Goal: Task Accomplishment & Management: Manage account settings

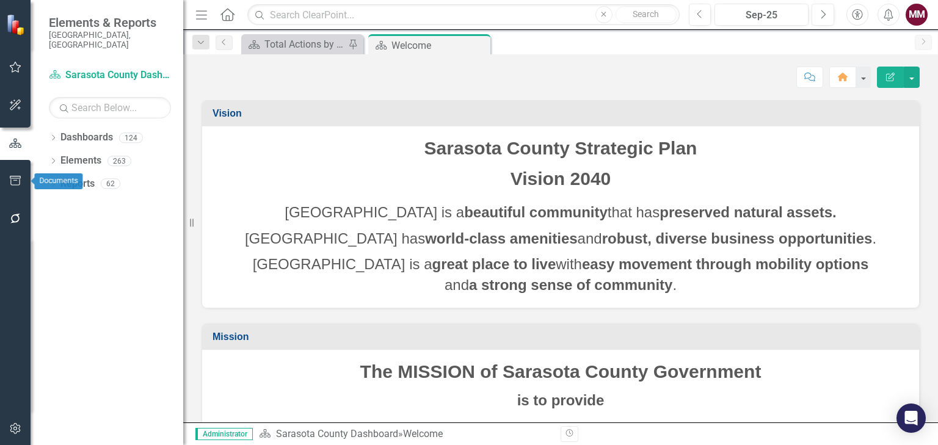
click at [15, 178] on icon "button" at bounding box center [15, 181] width 13 height 10
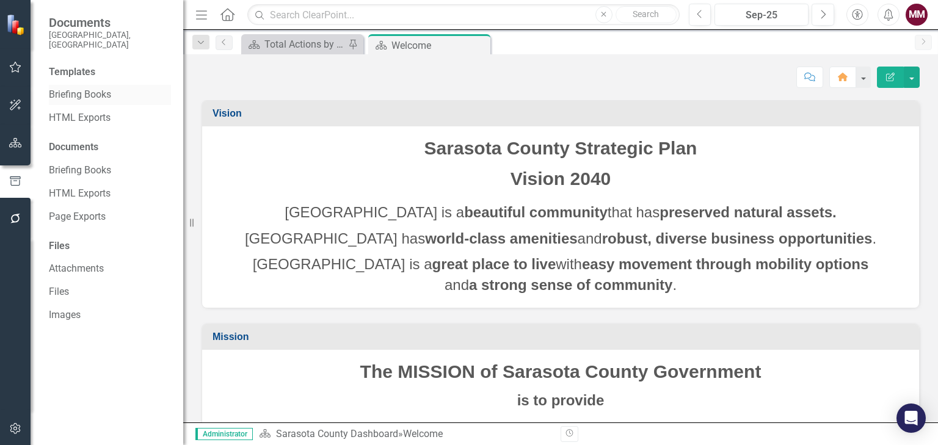
click at [66, 88] on link "Briefing Books" at bounding box center [110, 95] width 122 height 14
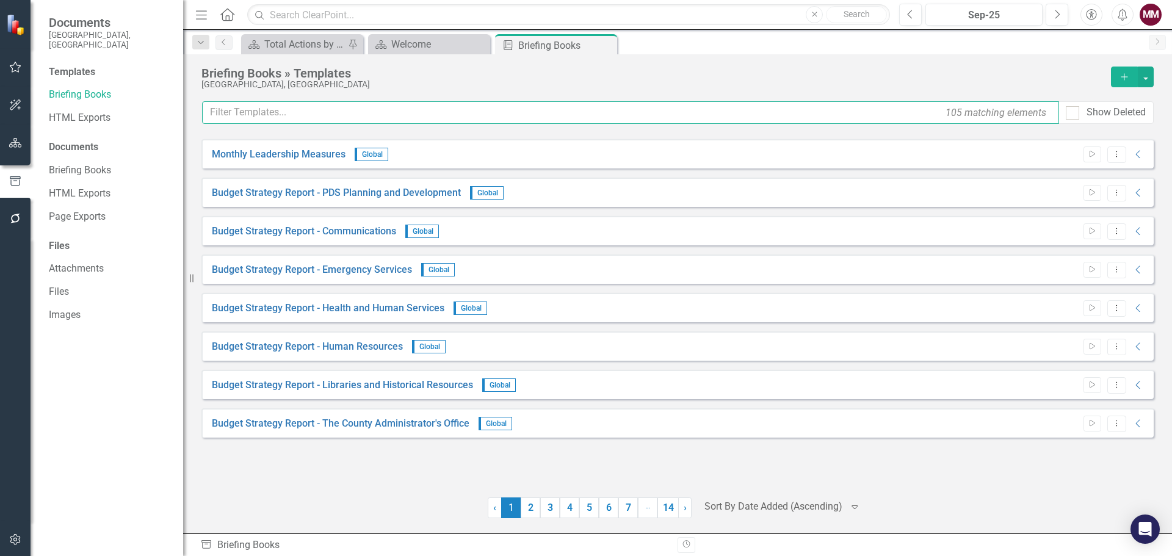
drag, startPoint x: 660, startPoint y: 1, endPoint x: 338, endPoint y: 114, distance: 341.5
click at [338, 114] on input "text" at bounding box center [630, 112] width 857 height 23
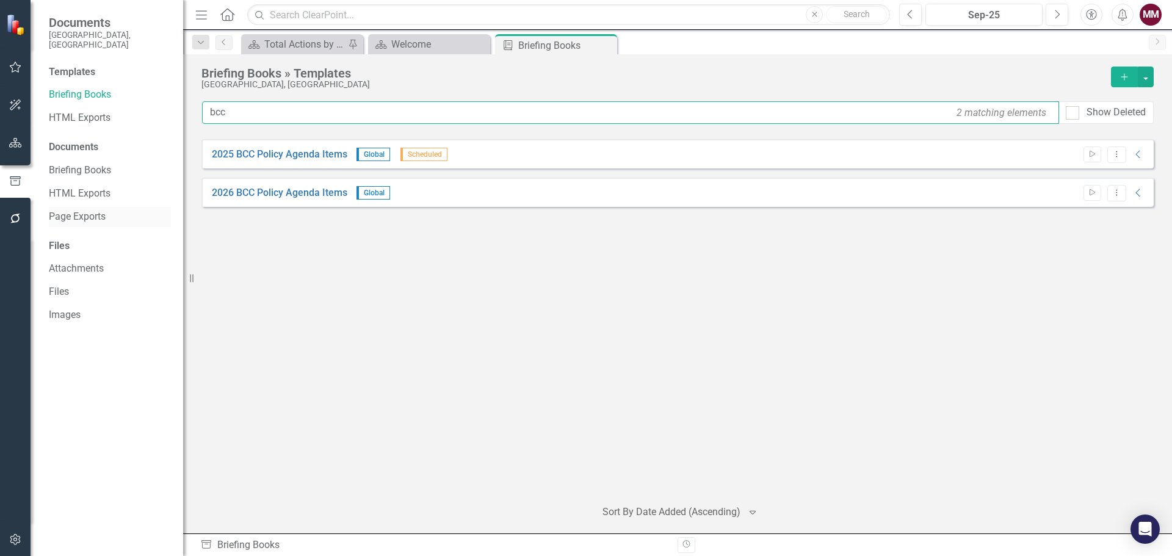
type input "bcc"
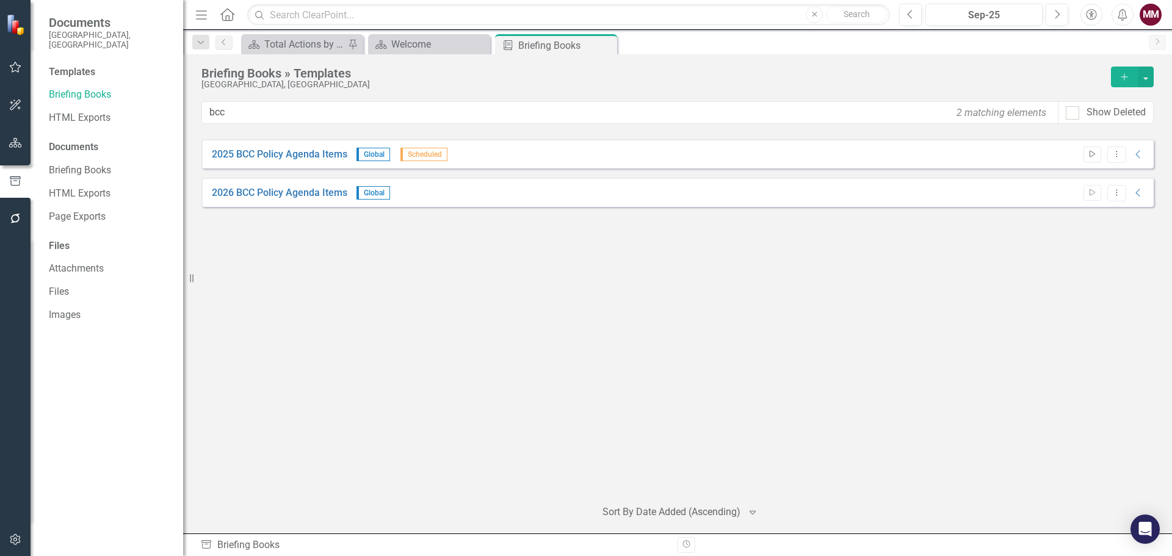
click at [937, 149] on button "Start" at bounding box center [1092, 154] width 18 height 16
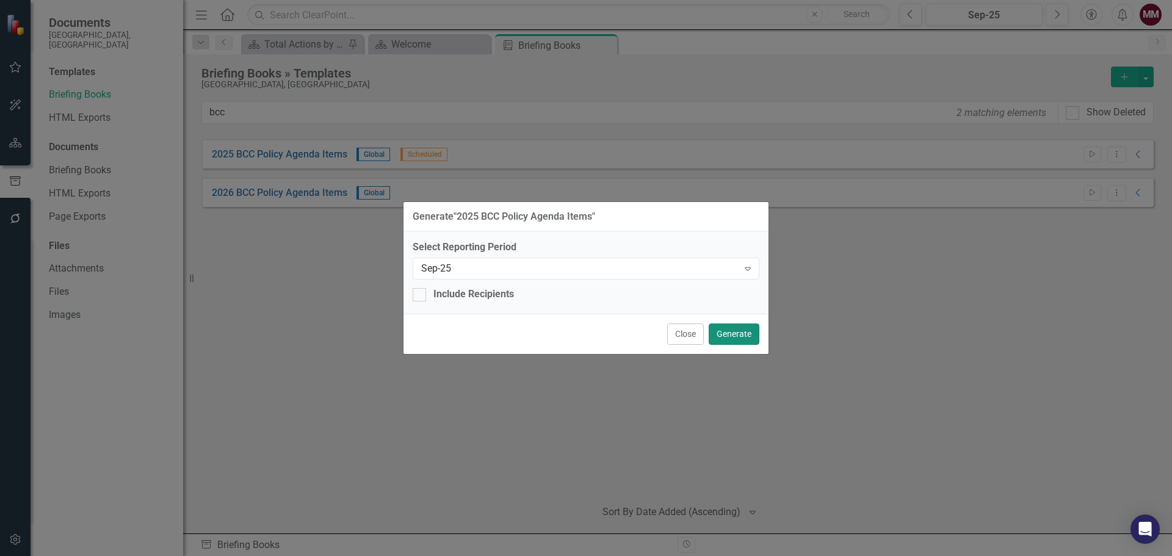
click at [726, 334] on button "Generate" at bounding box center [734, 334] width 51 height 21
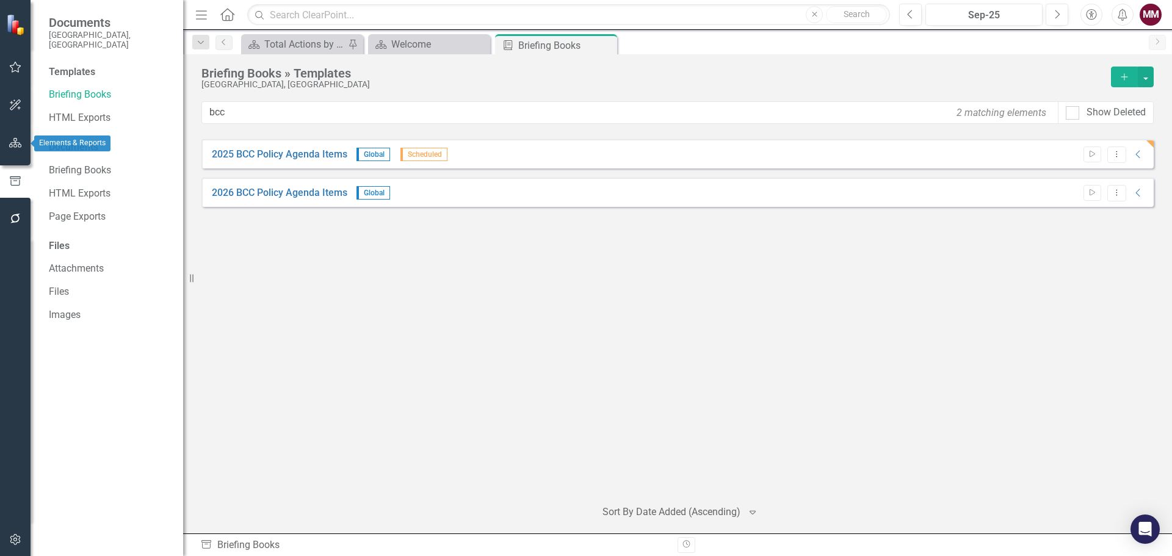
click at [18, 141] on icon "button" at bounding box center [15, 143] width 13 height 10
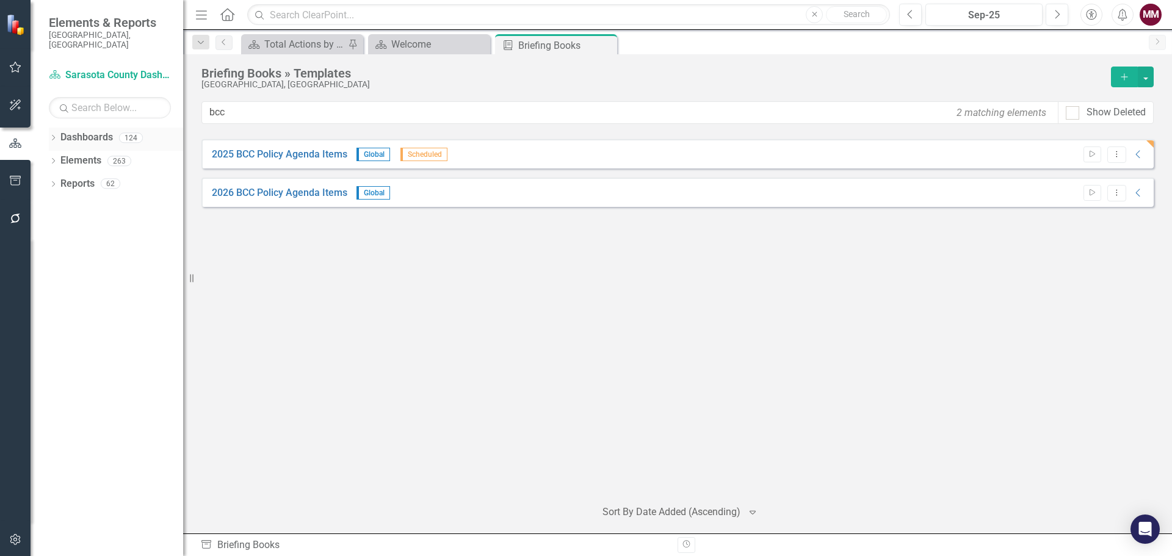
click at [52, 136] on icon "Dropdown" at bounding box center [53, 139] width 9 height 7
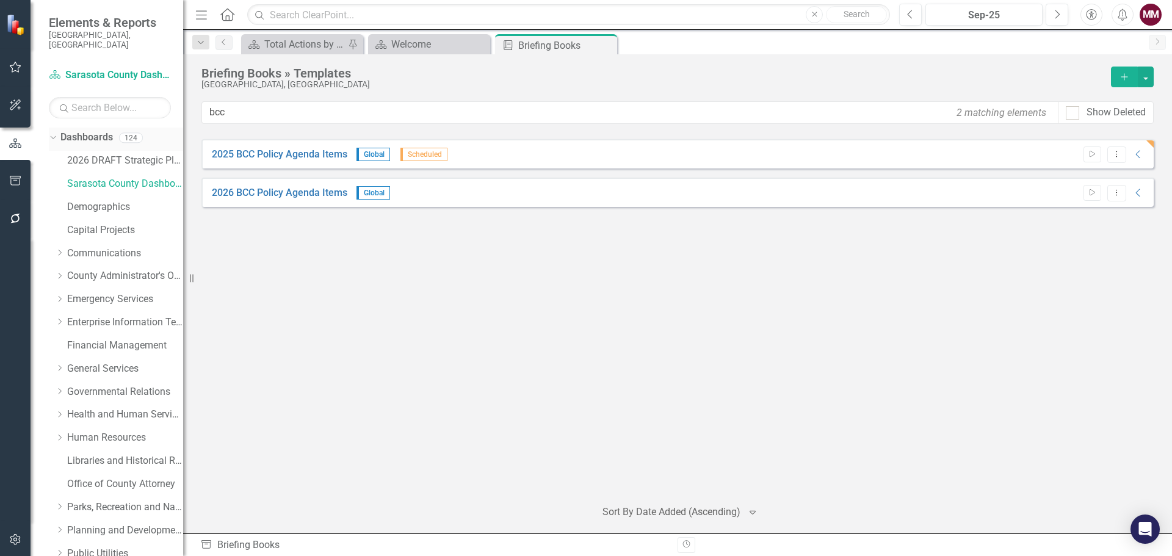
click at [52, 133] on icon "Dropdown" at bounding box center [51, 137] width 7 height 9
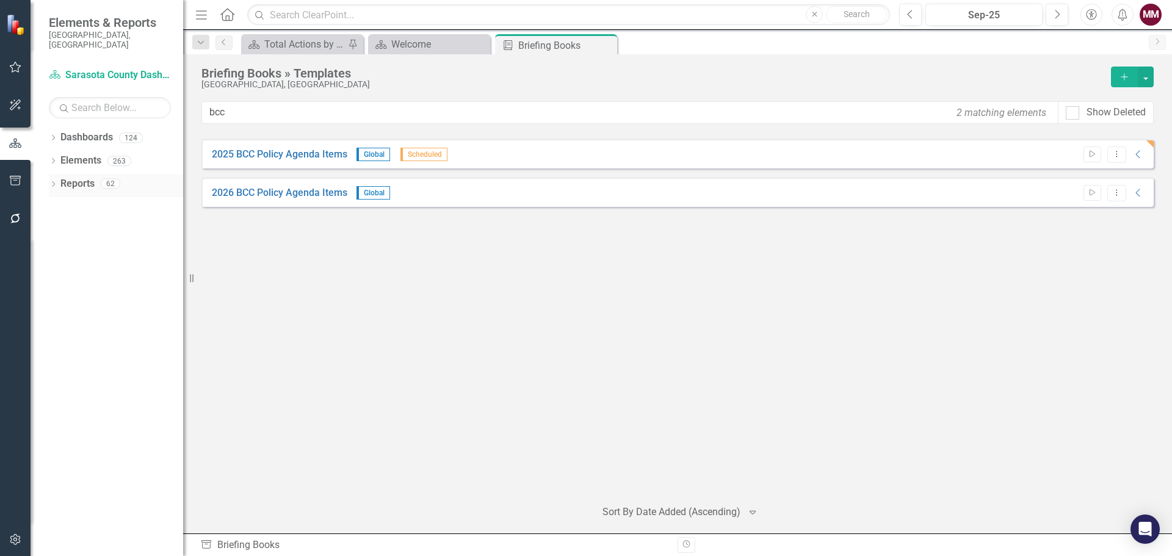
click at [56, 182] on icon "Dropdown" at bounding box center [53, 185] width 9 height 7
click at [57, 272] on icon "Dropdown" at bounding box center [58, 275] width 9 height 7
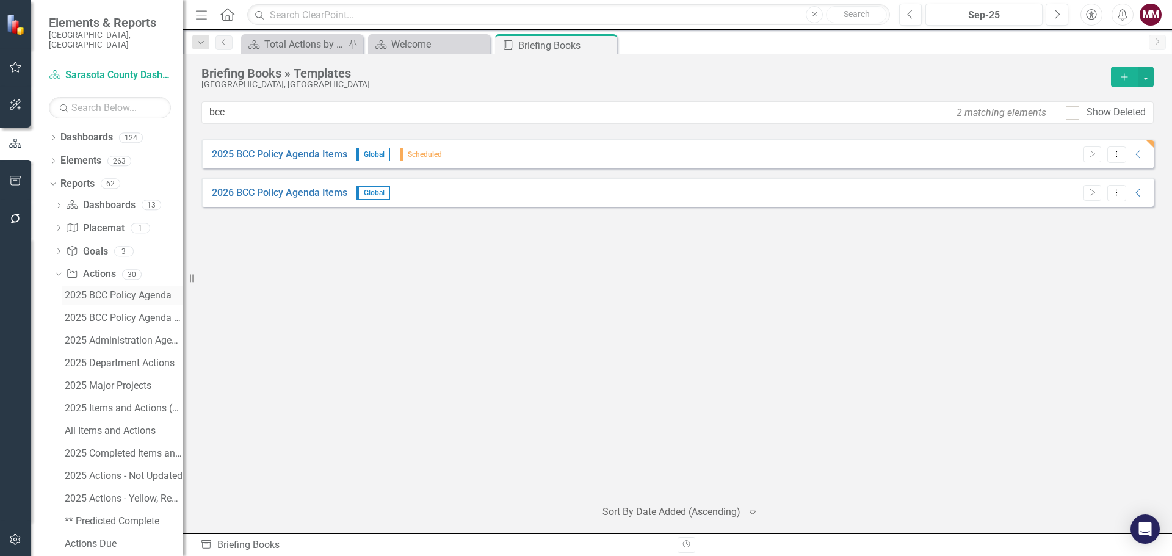
click at [96, 290] on div "2025 BCC Policy Agenda" at bounding box center [124, 295] width 118 height 11
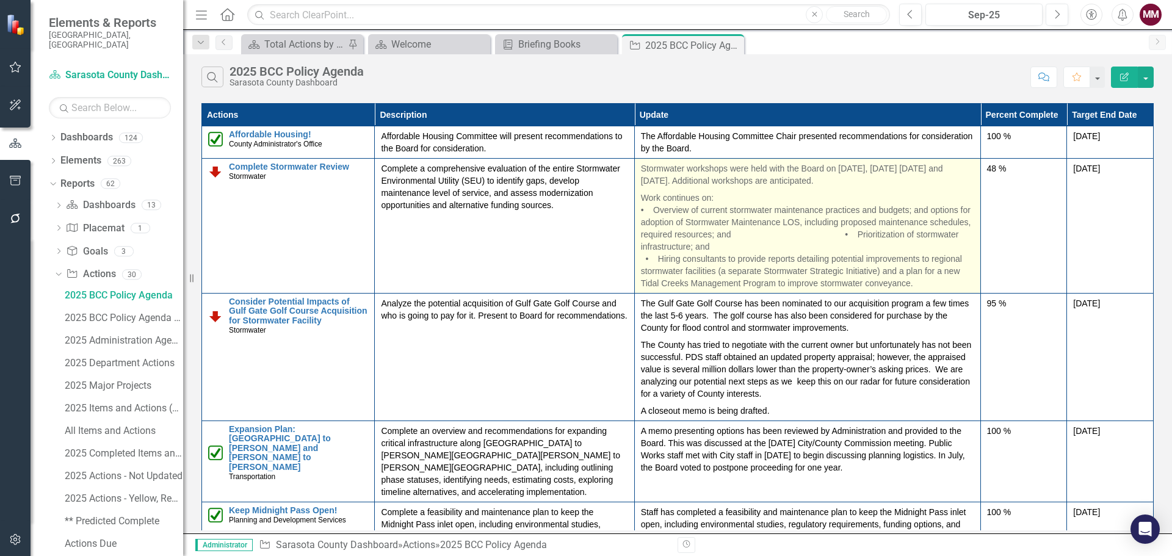
click at [809, 244] on p "Work continues on: • Overview of current stormwater maintenance practices and b…" at bounding box center [807, 239] width 333 height 100
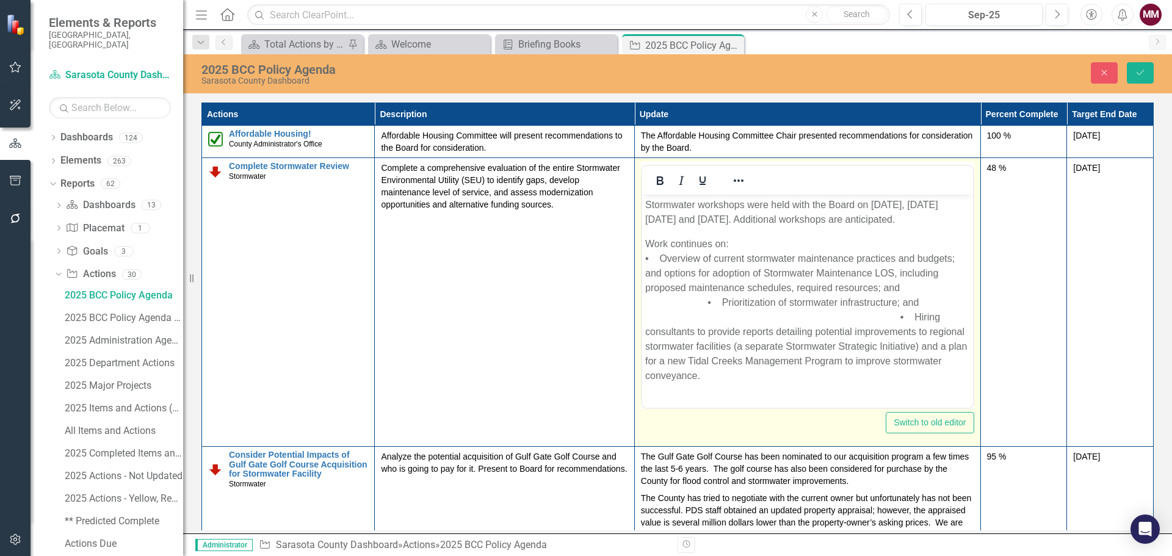
click at [693, 298] on p "Work continues on: • Overview of current stormwater maintenance practices and b…" at bounding box center [807, 310] width 325 height 146
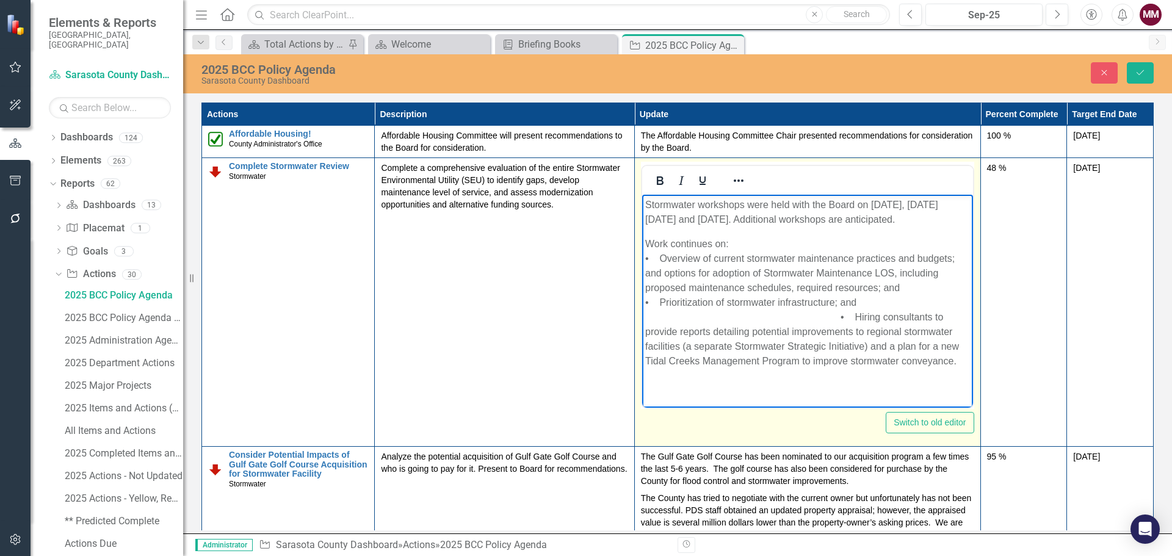
click at [649, 315] on p "Work continues on: • Overview of current stormwater maintenance practices and b…" at bounding box center [807, 303] width 325 height 132
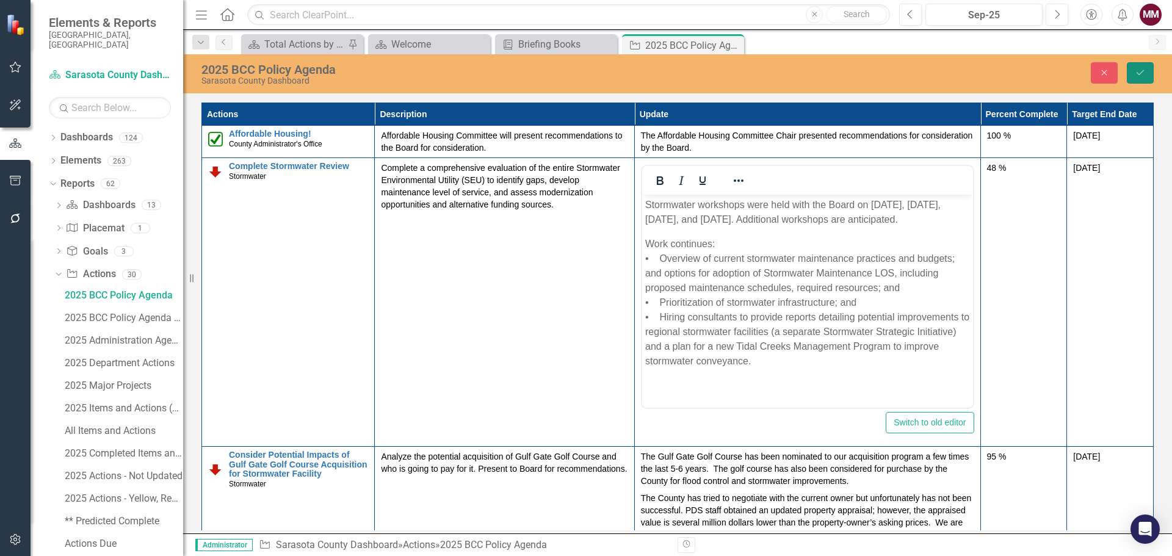
click at [937, 76] on icon "Save" at bounding box center [1140, 72] width 11 height 9
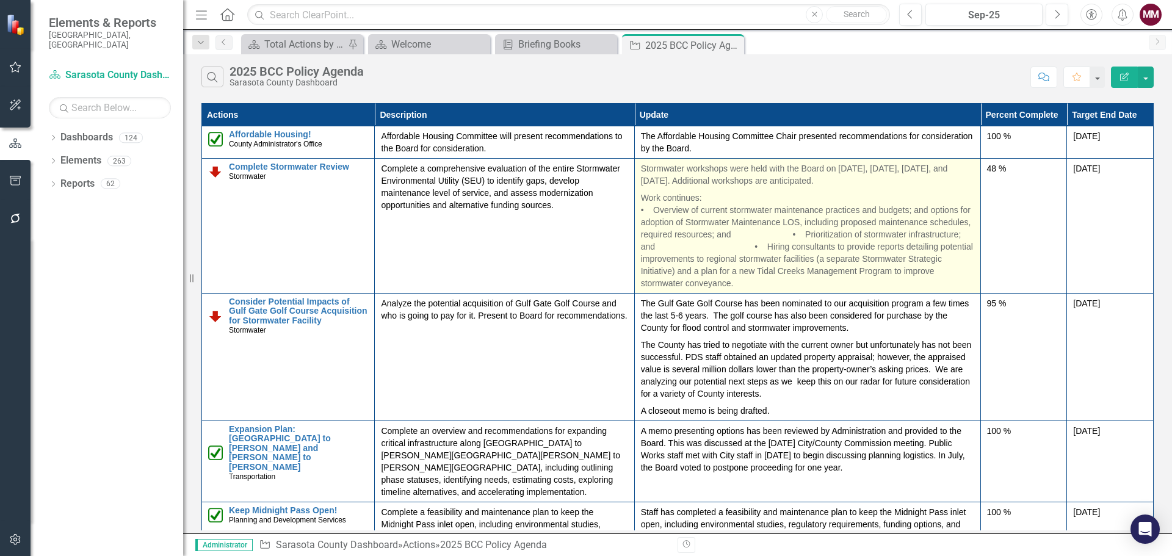
click at [747, 241] on p "Work continues: • Overview of current stormwater maintenance practices and budg…" at bounding box center [807, 239] width 333 height 100
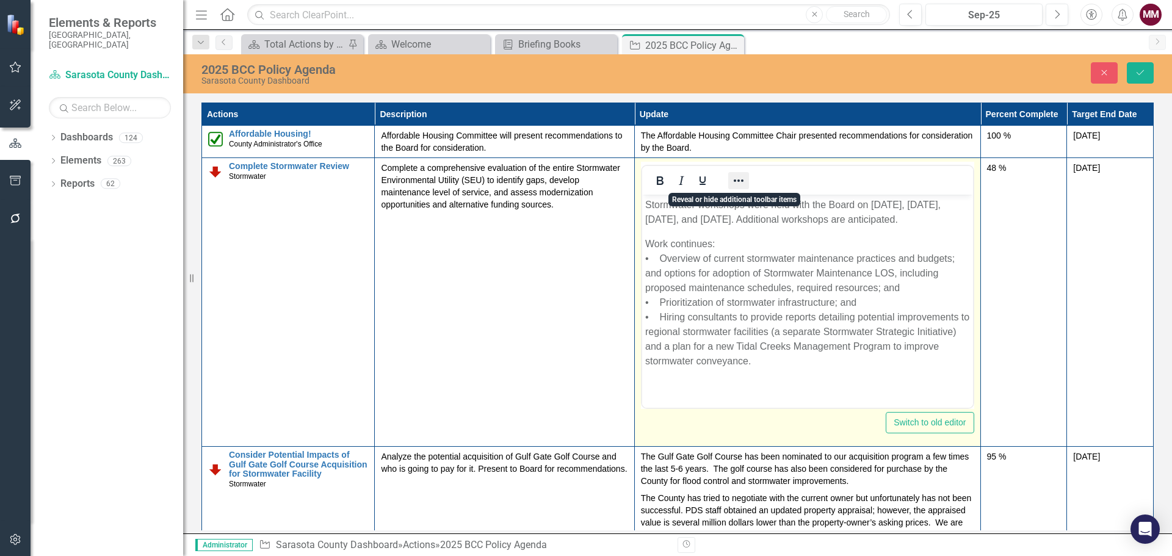
click at [738, 175] on icon "Reveal or hide additional toolbar items" at bounding box center [738, 180] width 15 height 15
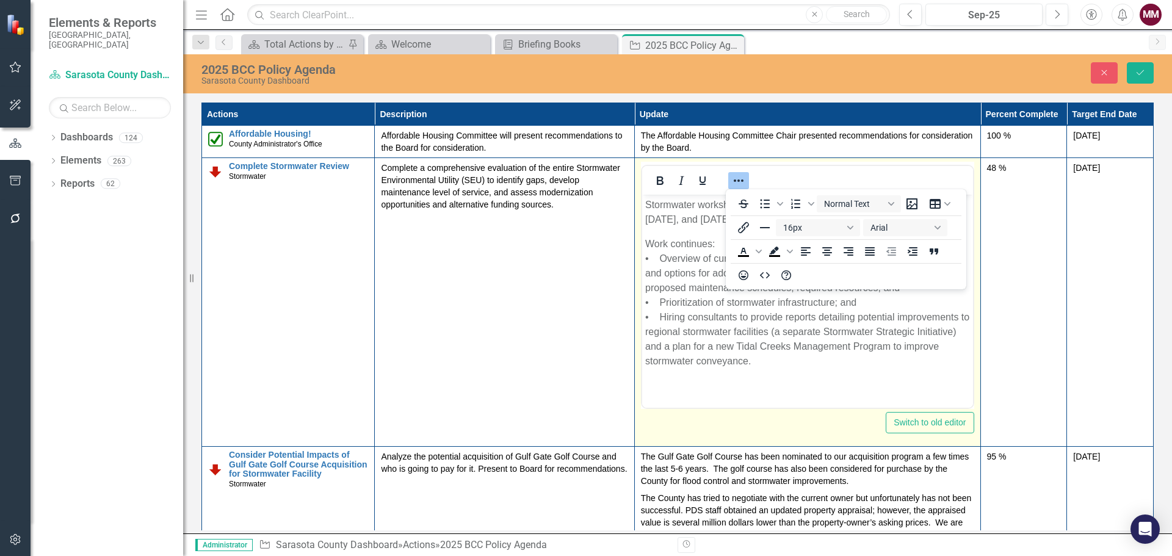
click at [714, 244] on p "Work continues: • Overview of current stormwater maintenance practices and budg…" at bounding box center [807, 303] width 325 height 132
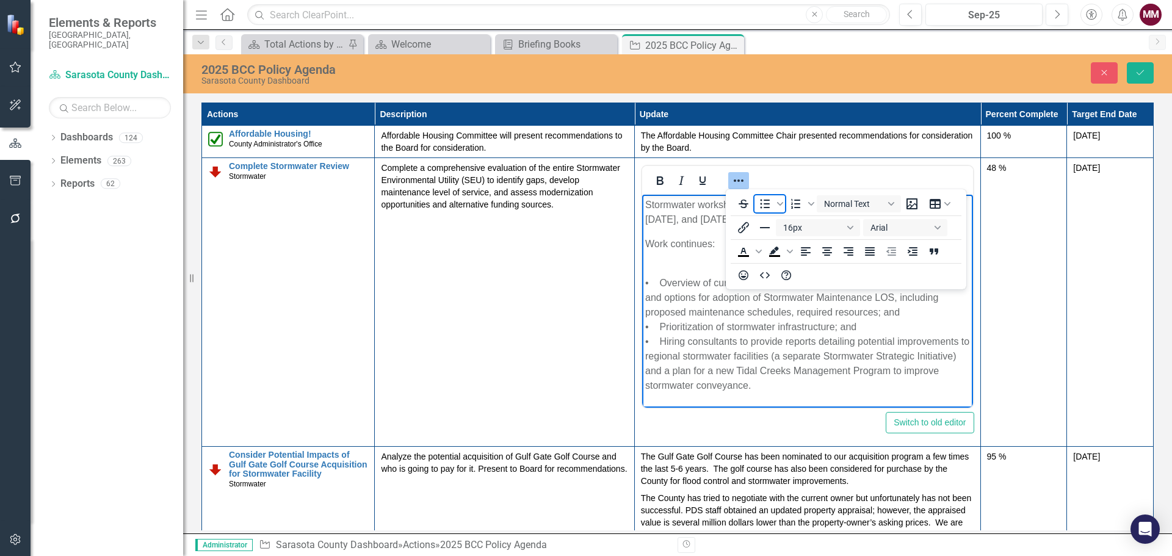
click at [765, 202] on icon "Bullet list" at bounding box center [765, 204] width 15 height 15
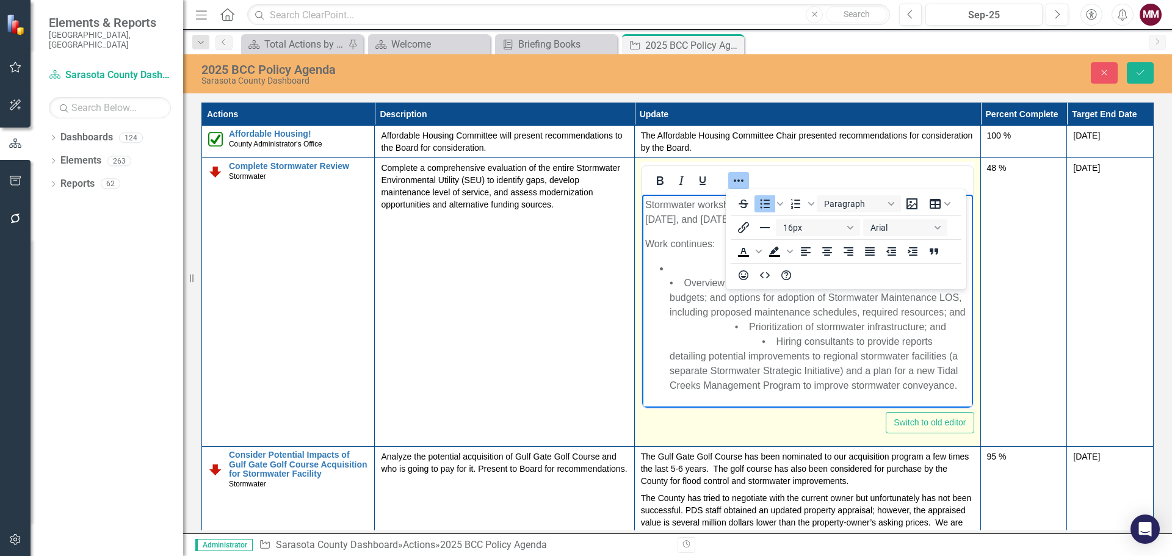
click at [802, 346] on li "• Overview of current stormwater maintenance practices and budgets; and options…" at bounding box center [819, 327] width 300 height 132
click at [735, 179] on icon "Reveal or hide additional toolbar items" at bounding box center [738, 180] width 15 height 15
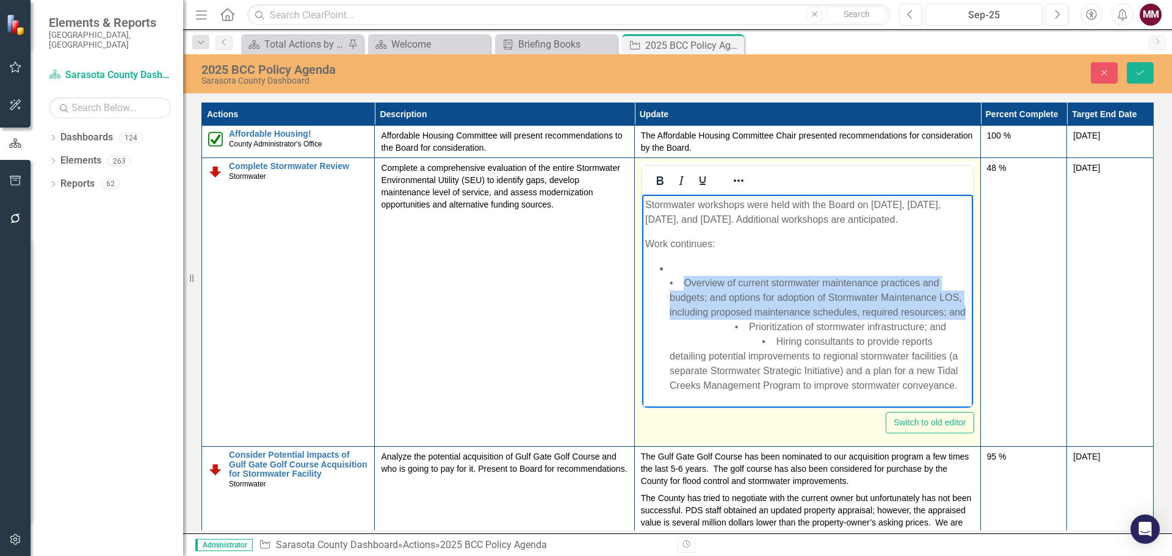
drag, startPoint x: 684, startPoint y: 280, endPoint x: 734, endPoint y: 324, distance: 66.2
click at [734, 324] on li "• Overview of current stormwater maintenance practices and budgets; and options…" at bounding box center [819, 327] width 300 height 132
copy li "Overview of current stormwater maintenance practices and budgets; and options f…"
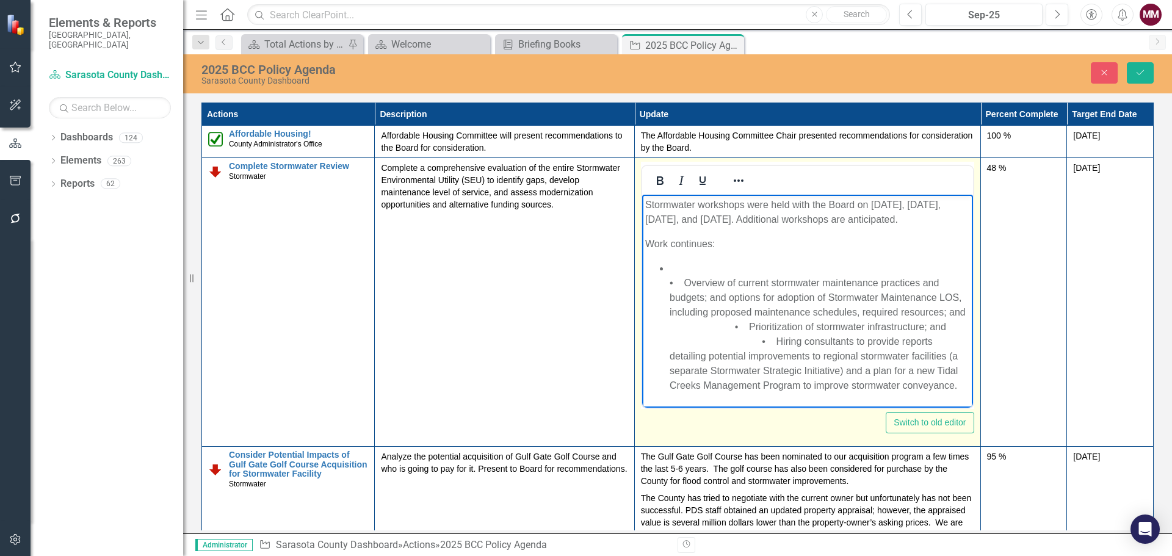
click at [690, 264] on li "• Overview of current stormwater maintenance practices and budgets; and options…" at bounding box center [819, 327] width 300 height 132
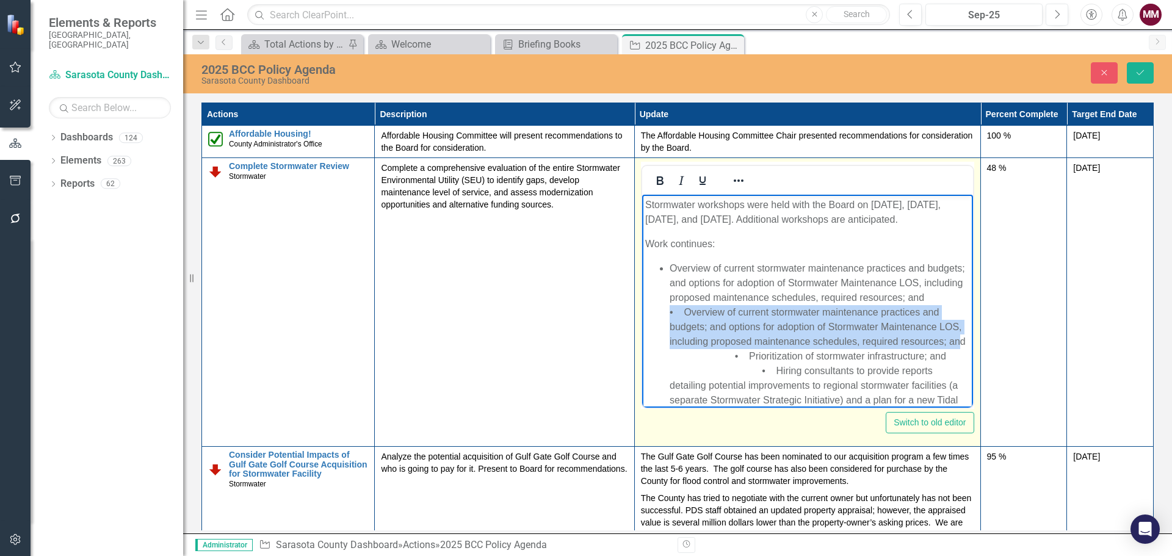
drag, startPoint x: 729, startPoint y: 368, endPoint x: 669, endPoint y: 328, distance: 72.6
click at [669, 328] on li "Overview of current stormwater maintenance practices and budgets; and options f…" at bounding box center [819, 341] width 300 height 161
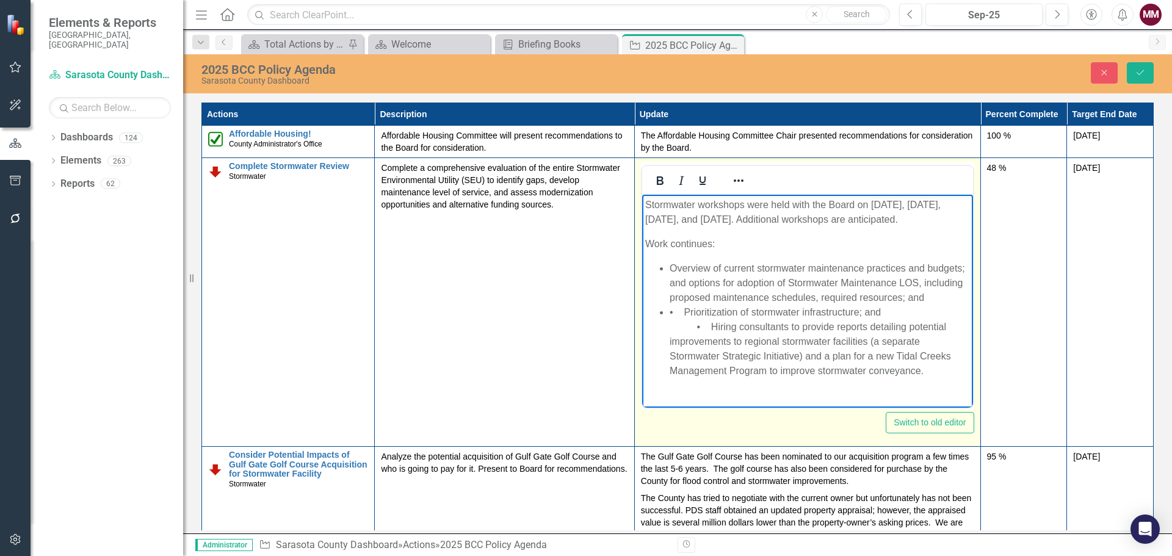
drag, startPoint x: 754, startPoint y: 308, endPoint x: 765, endPoint y: 290, distance: 20.8
click at [754, 308] on li "• Prioritization of stormwater infrastructure; and • Hiring consultants to prov…" at bounding box center [819, 341] width 300 height 73
click at [869, 311] on li "Prioritization of stormwater infrastructure; and • Hiring consultants to provid…" at bounding box center [819, 341] width 300 height 73
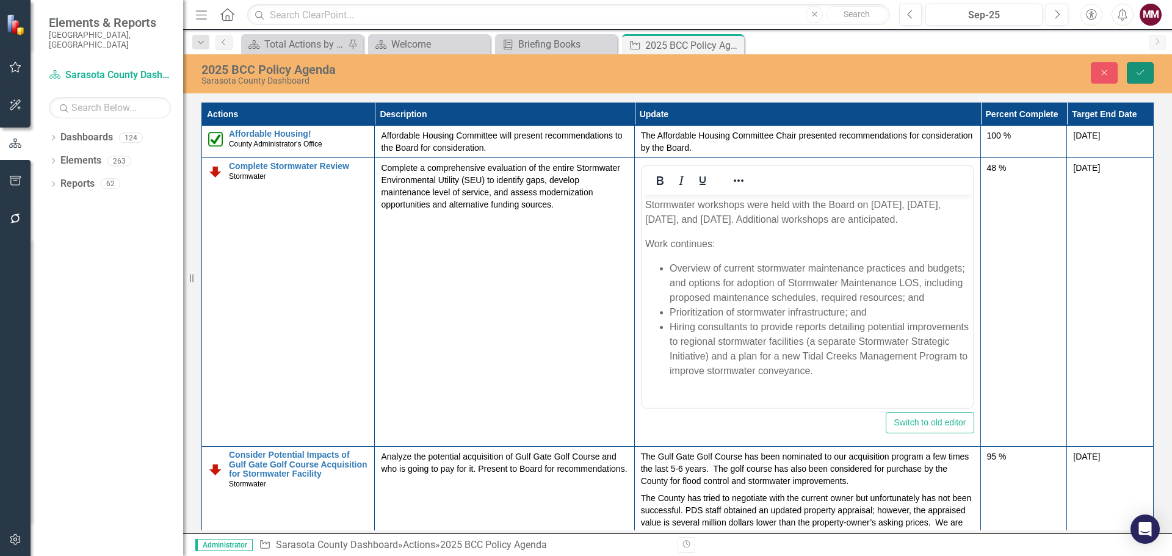
click at [1135, 70] on icon "Save" at bounding box center [1140, 72] width 11 height 9
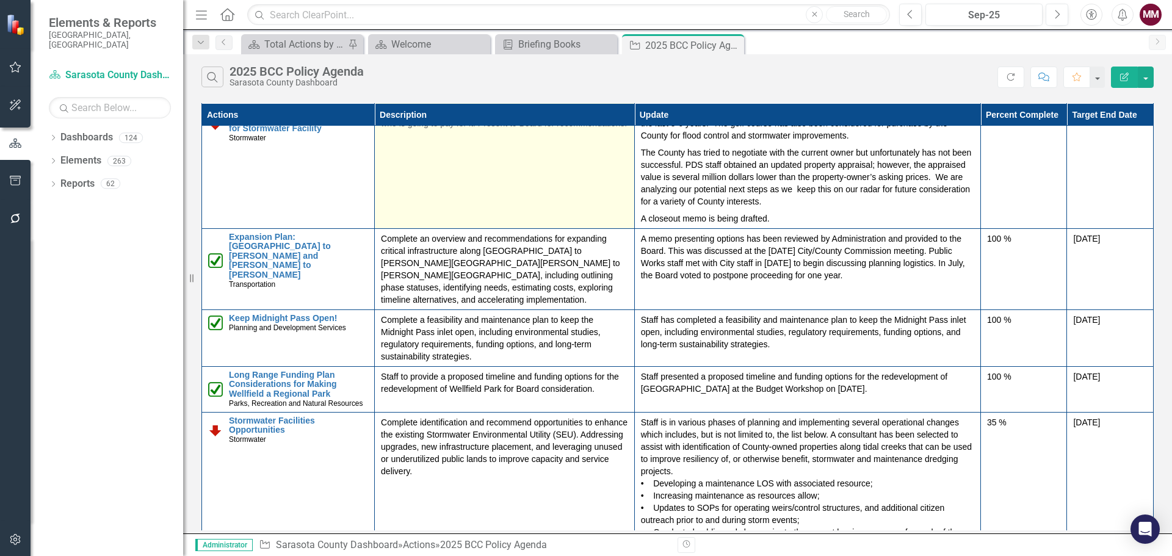
scroll to position [209, 0]
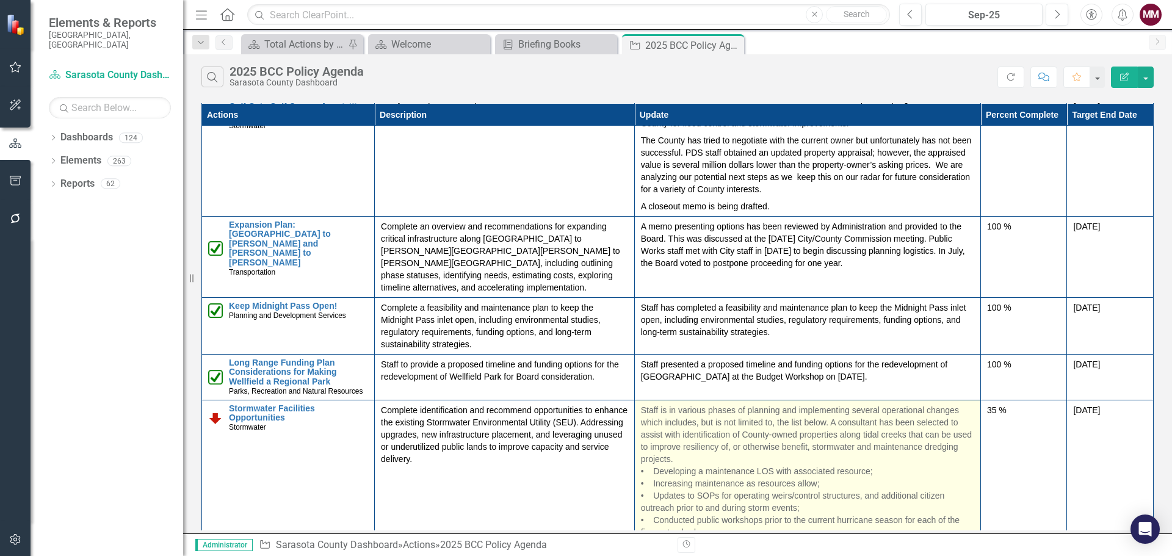
click at [744, 444] on p "Staff is in various phases of planning and implementing several operational cha…" at bounding box center [807, 471] width 333 height 134
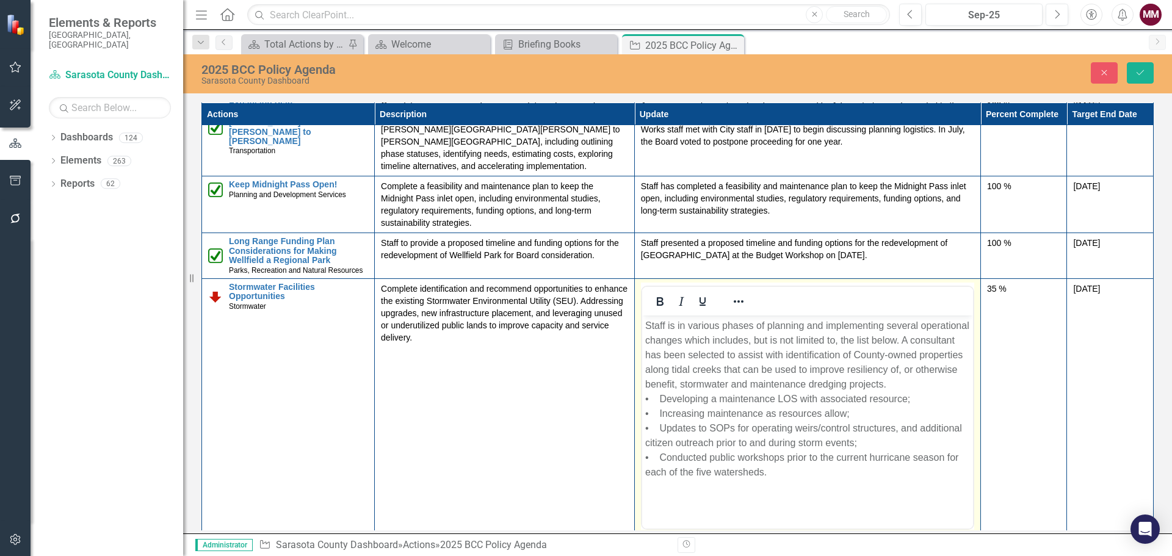
scroll to position [331, 0]
click at [948, 375] on p "Staff is in various phases of planning and implementing several operational cha…" at bounding box center [807, 397] width 325 height 161
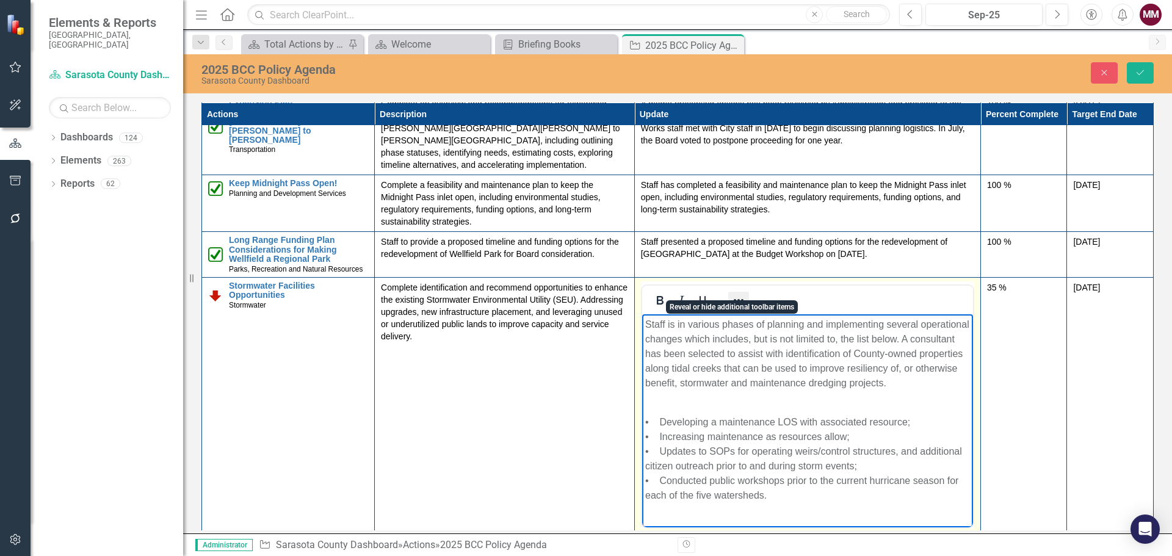
click at [737, 293] on icon "Reveal or hide additional toolbar items" at bounding box center [738, 300] width 15 height 15
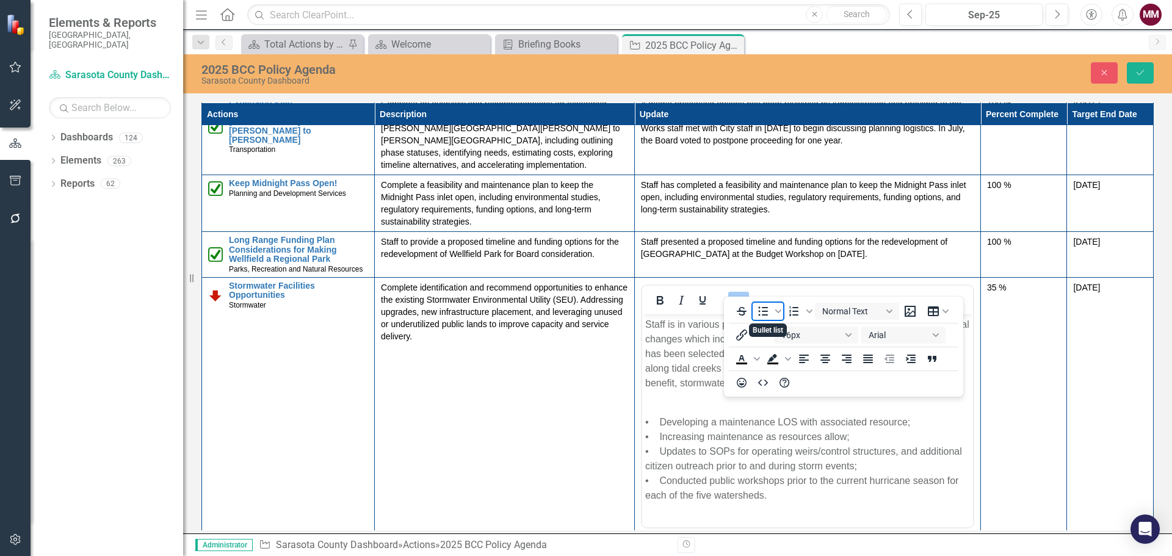
click at [764, 314] on icon "Bullet list" at bounding box center [763, 311] width 15 height 15
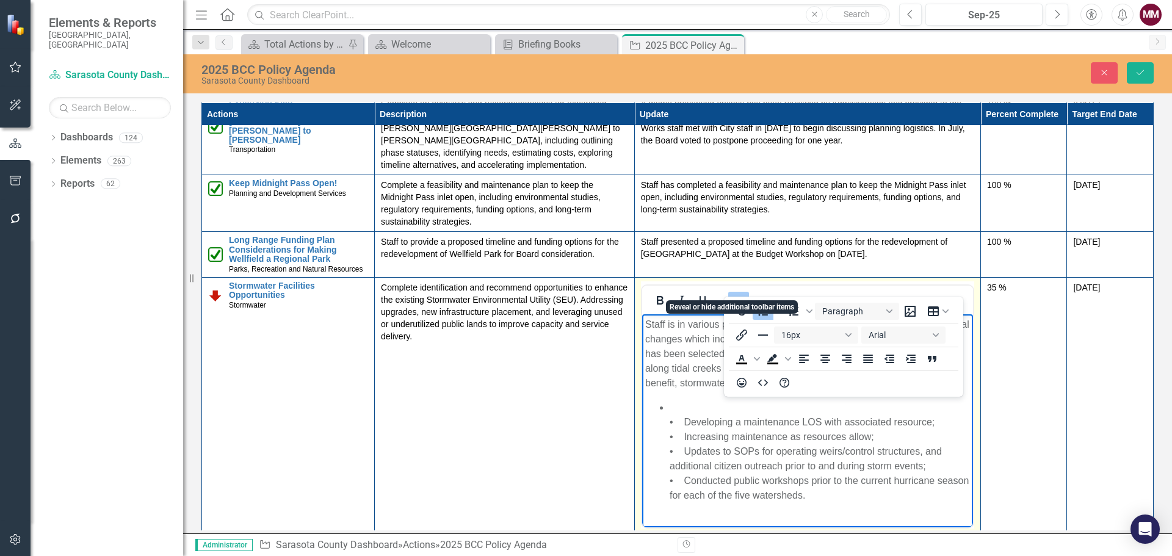
click at [732, 293] on icon "Reveal or hide additional toolbar items" at bounding box center [738, 300] width 15 height 15
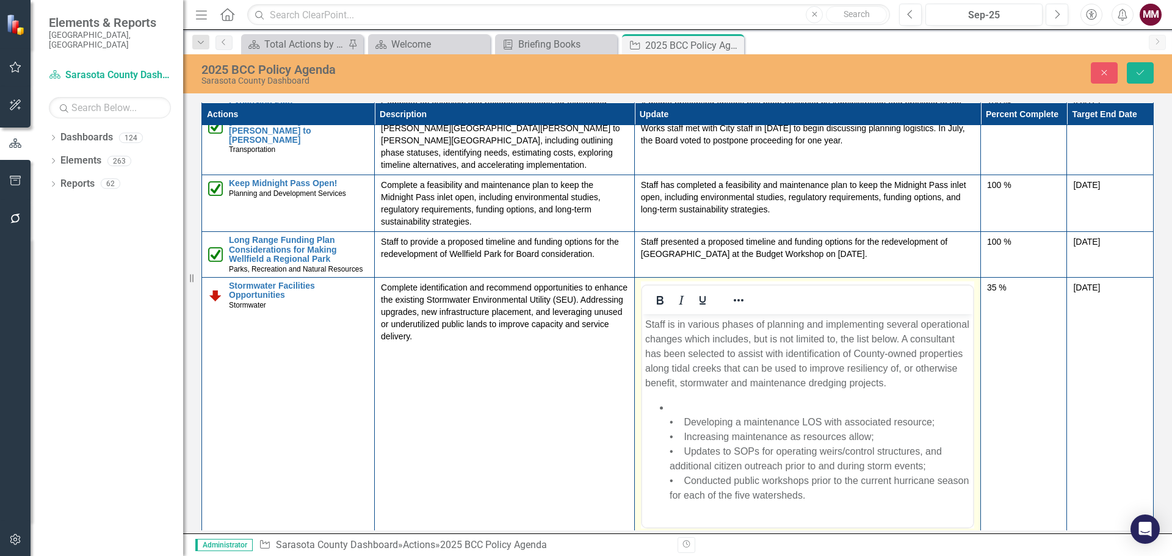
click at [683, 421] on li "• Developing a maintenance LOS with associated resource; • Increasing maintenan…" at bounding box center [819, 451] width 300 height 103
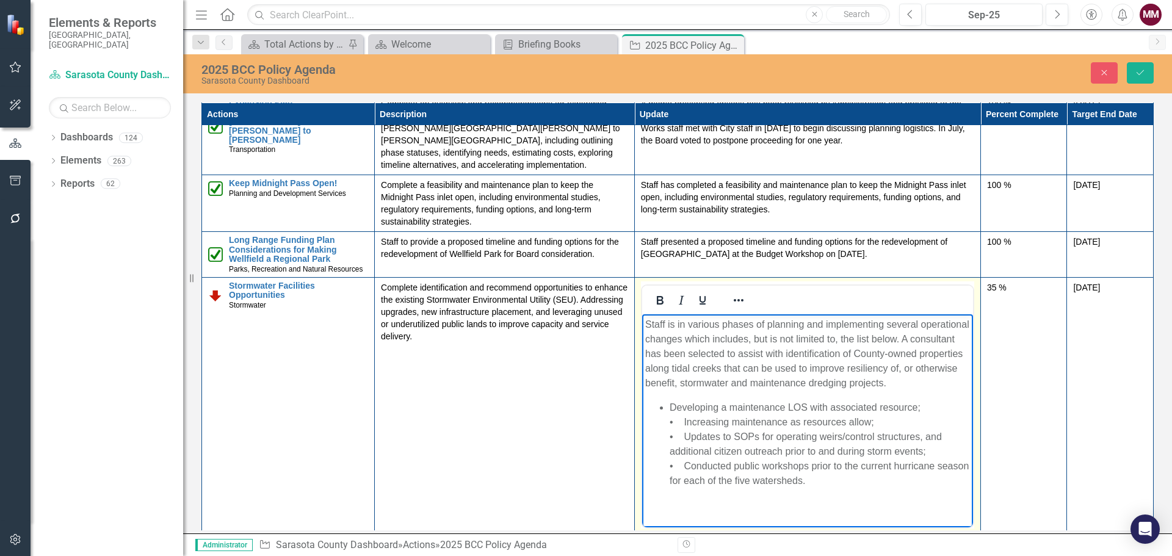
click at [923, 407] on li "Developing a maintenance LOS with associated resource; • Increasing maintenance…" at bounding box center [819, 444] width 300 height 88
click at [893, 419] on li "Increasing maintenance as resources allow; • Updates to SOPs for operating weir…" at bounding box center [819, 450] width 300 height 73
click at [938, 452] on li "Updates to SOPs for operating weirs/control structures, and additional citizen …" at bounding box center [819, 458] width 300 height 59
click at [1141, 71] on icon "Save" at bounding box center [1140, 72] width 11 height 9
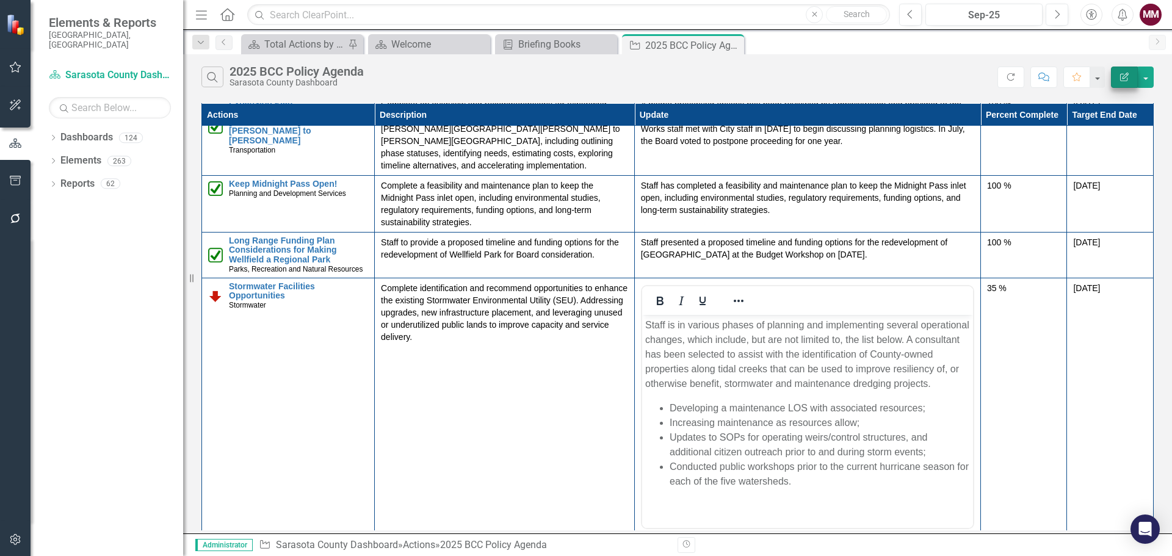
scroll to position [0, 0]
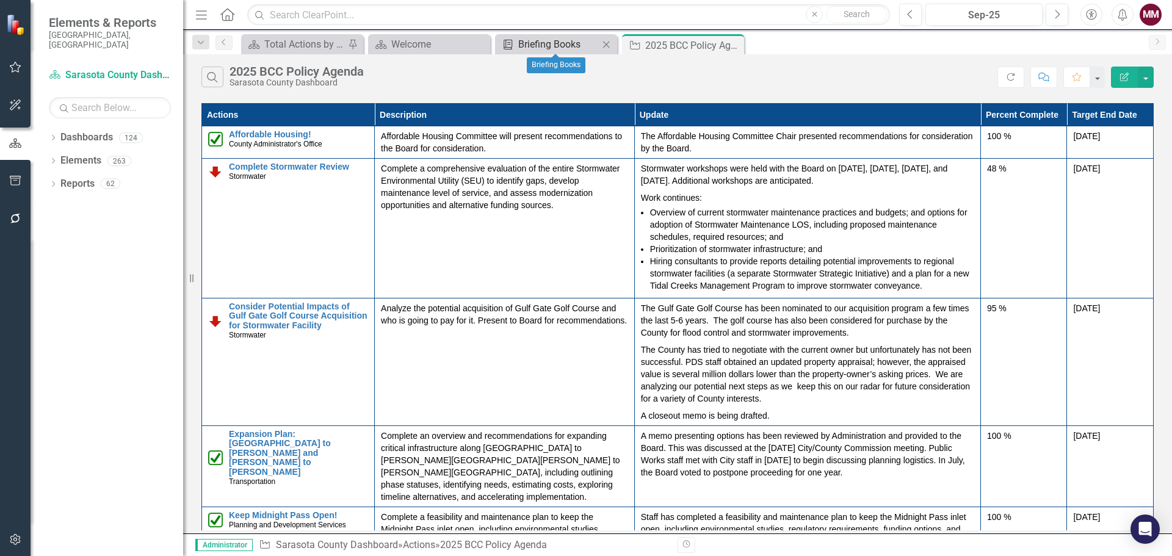
click at [582, 47] on div "Briefing Books" at bounding box center [558, 44] width 81 height 15
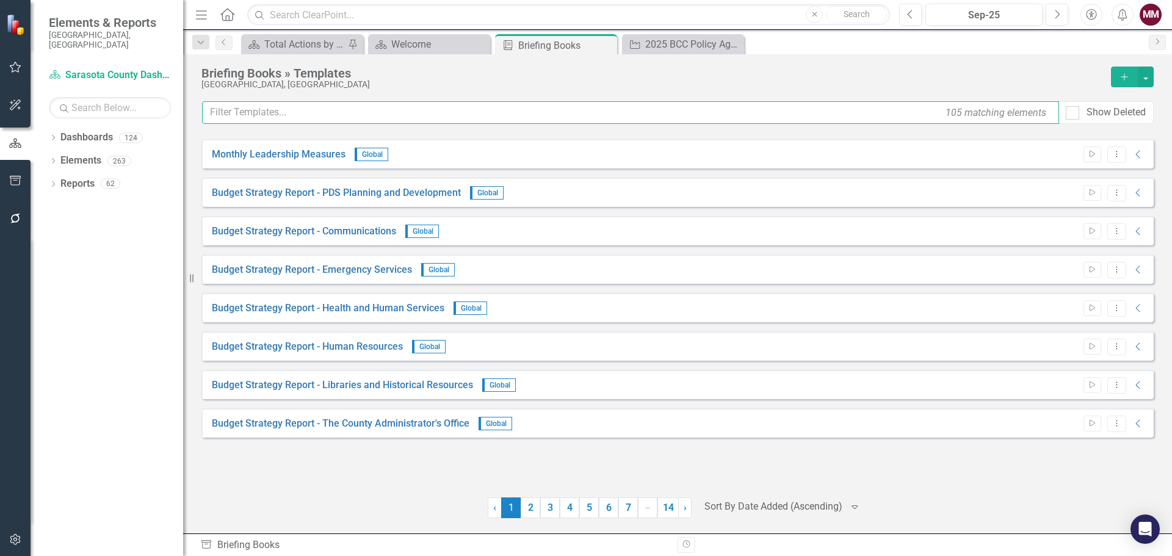
click at [375, 114] on input "text" at bounding box center [630, 112] width 857 height 23
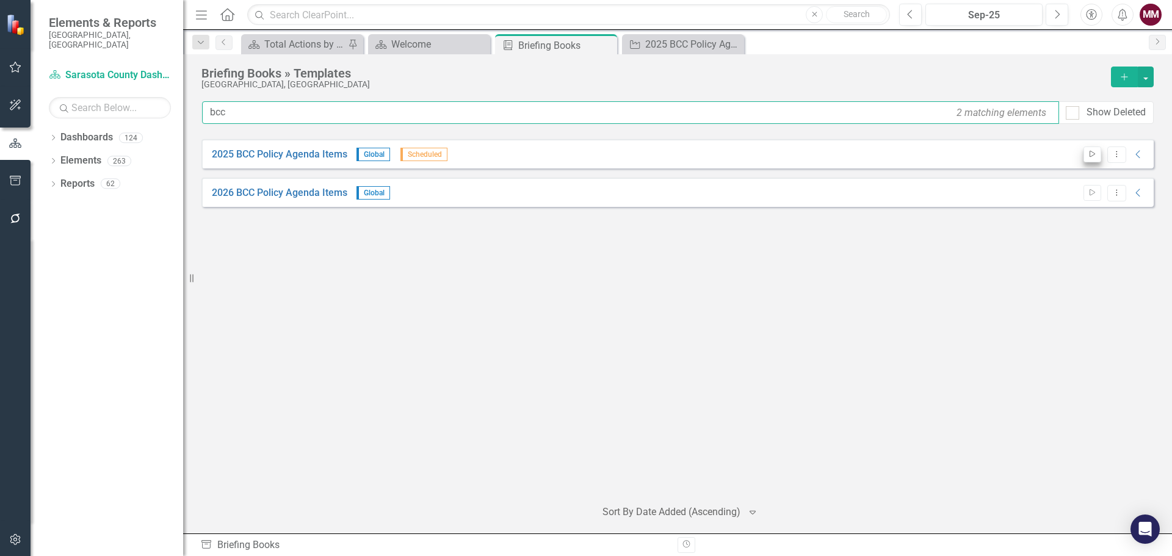
type input "bcc"
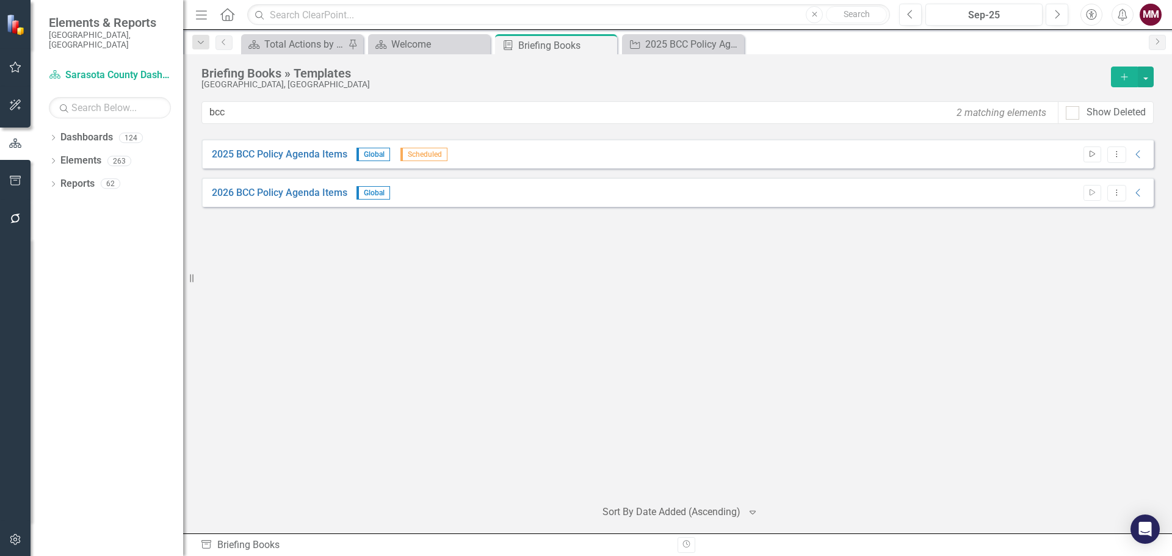
click at [1088, 153] on icon "Start" at bounding box center [1092, 154] width 9 height 7
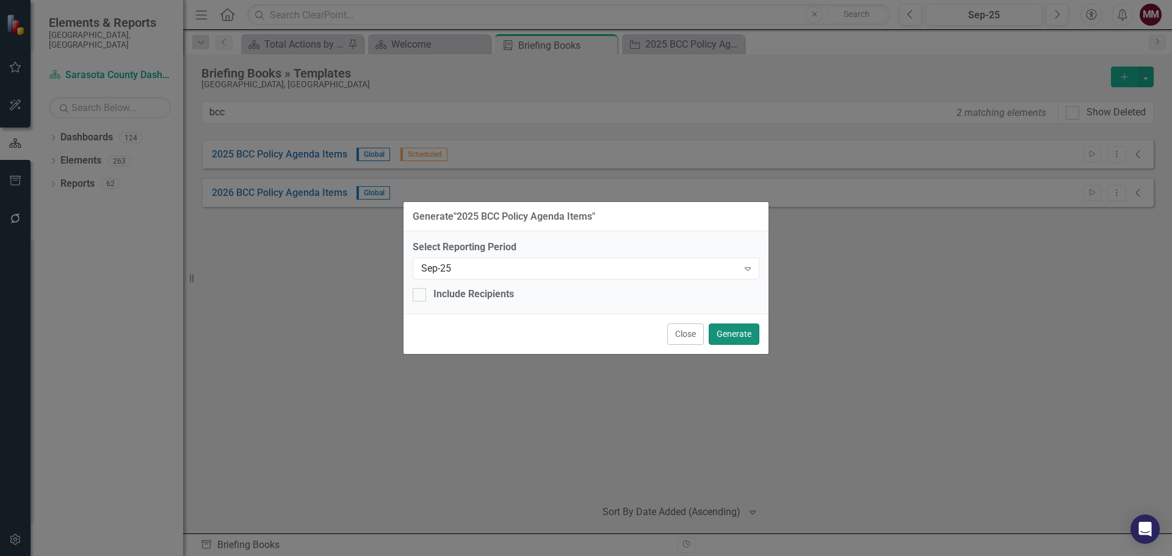
click at [725, 333] on button "Generate" at bounding box center [734, 334] width 51 height 21
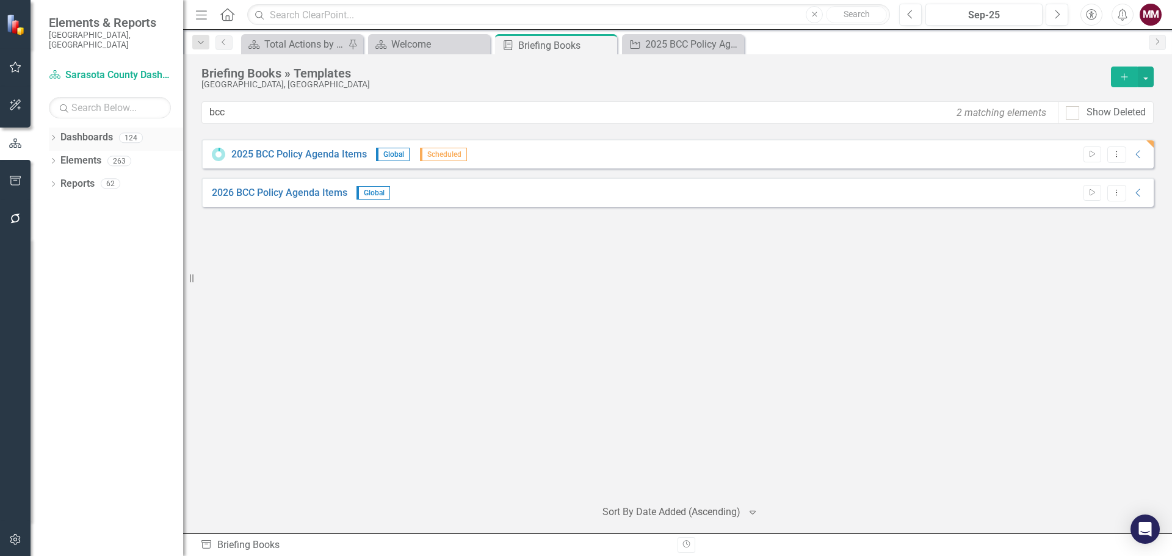
click at [52, 134] on div "Dropdown" at bounding box center [53, 139] width 9 height 10
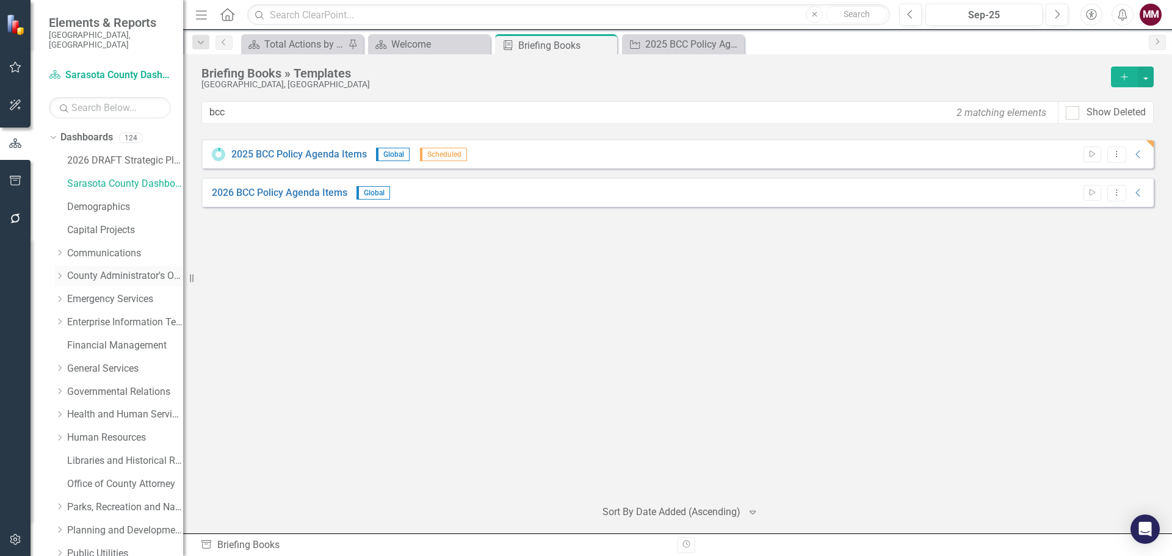
click at [78, 269] on link "County Administrator's Office" at bounding box center [125, 276] width 116 height 14
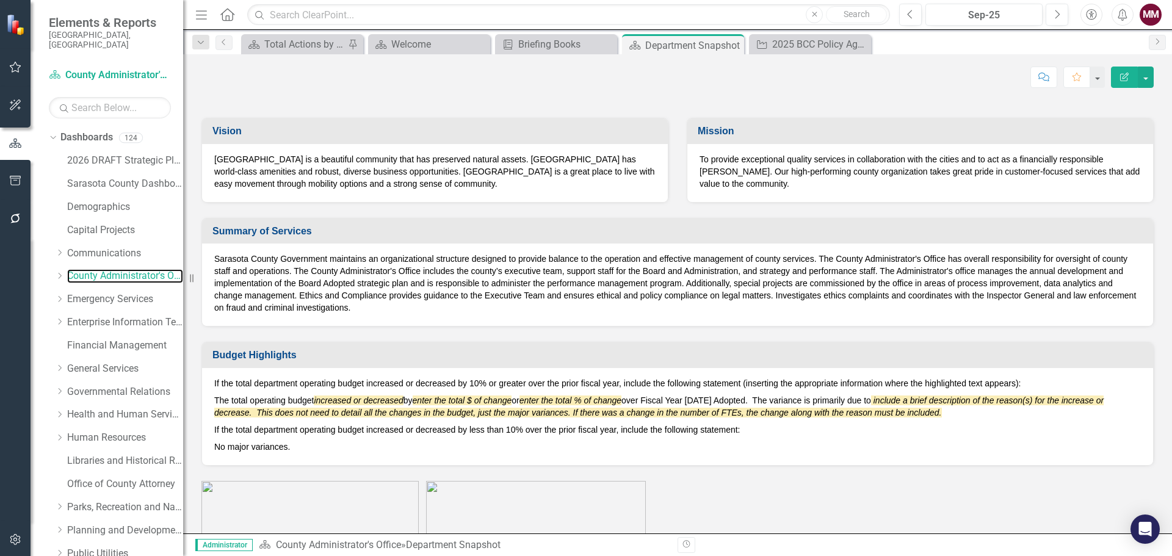
scroll to position [61, 0]
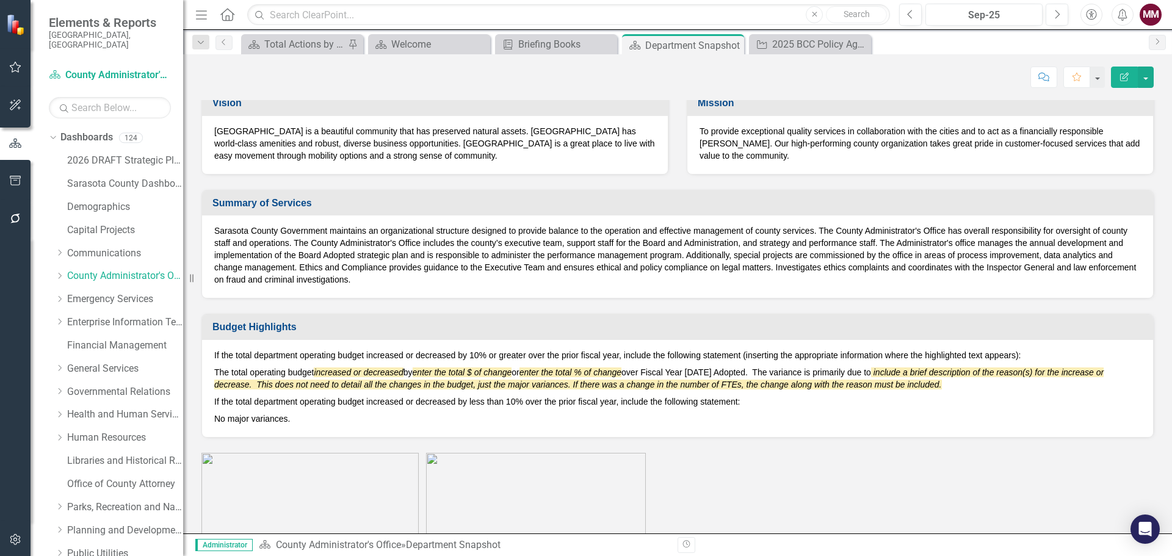
click at [436, 391] on p "The total operating budget increased or decreased by enter the total $ of chang…" at bounding box center [677, 378] width 927 height 29
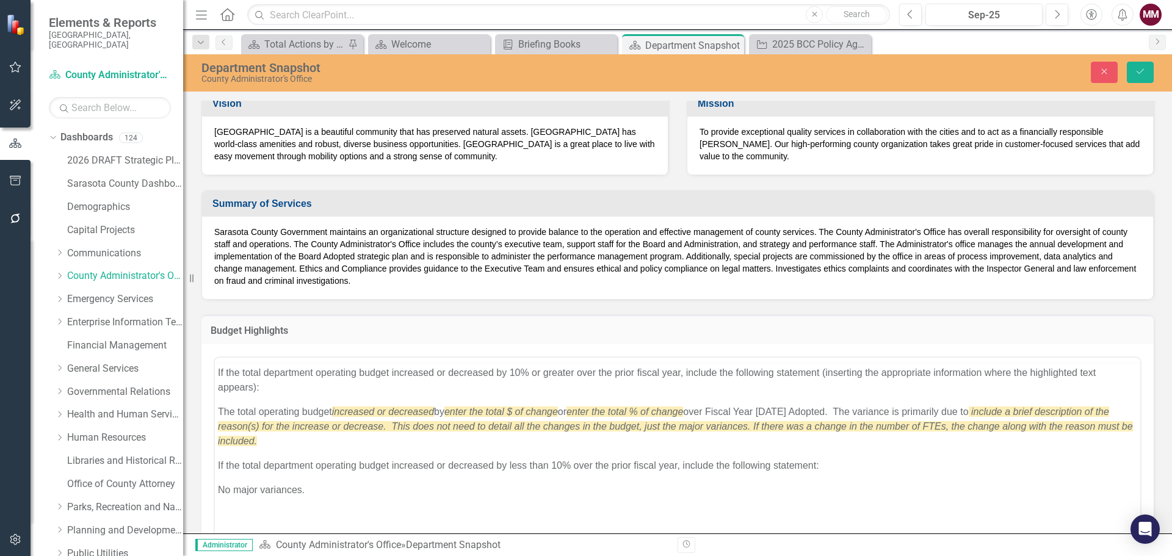
scroll to position [0, 0]
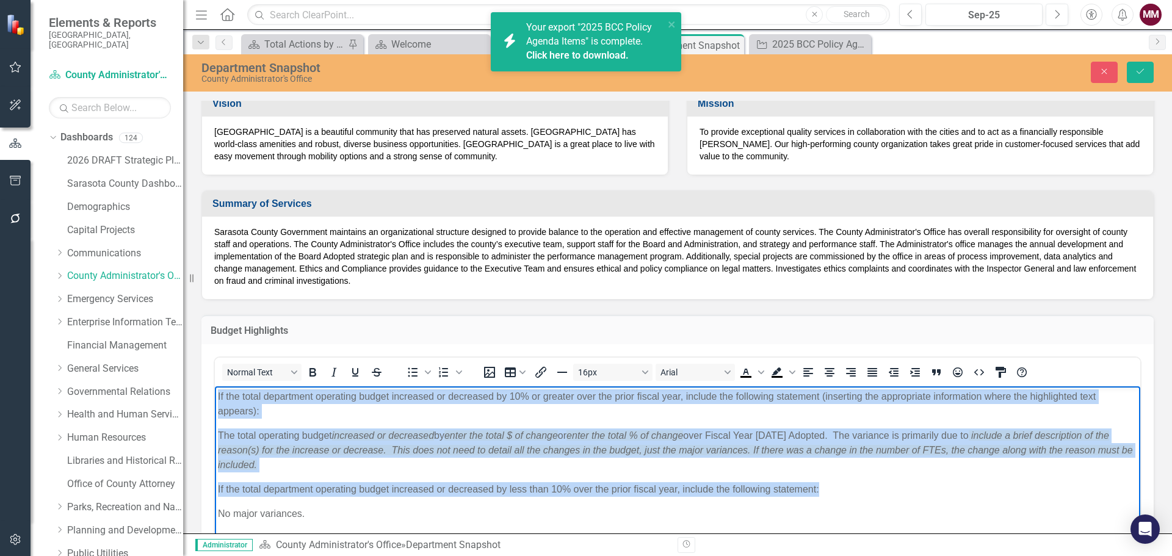
drag, startPoint x: 834, startPoint y: 488, endPoint x: 189, endPoint y: 392, distance: 652.2
click at [215, 392] on html "If the total department operating budget increased or decreased by 10% or great…" at bounding box center [677, 477] width 925 height 183
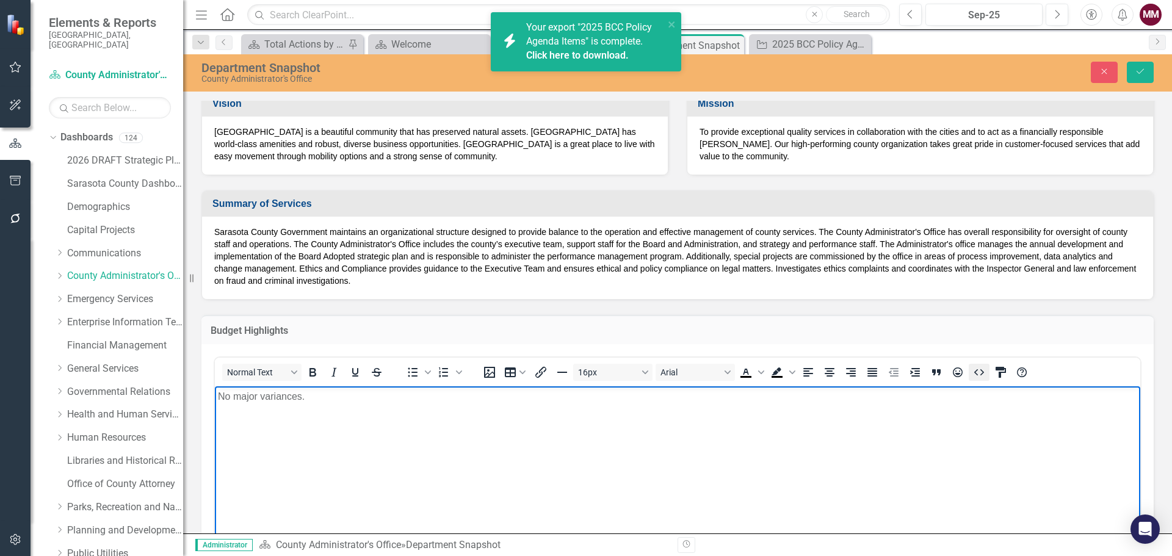
click at [982, 375] on icon "HTML Editor" at bounding box center [979, 372] width 15 height 15
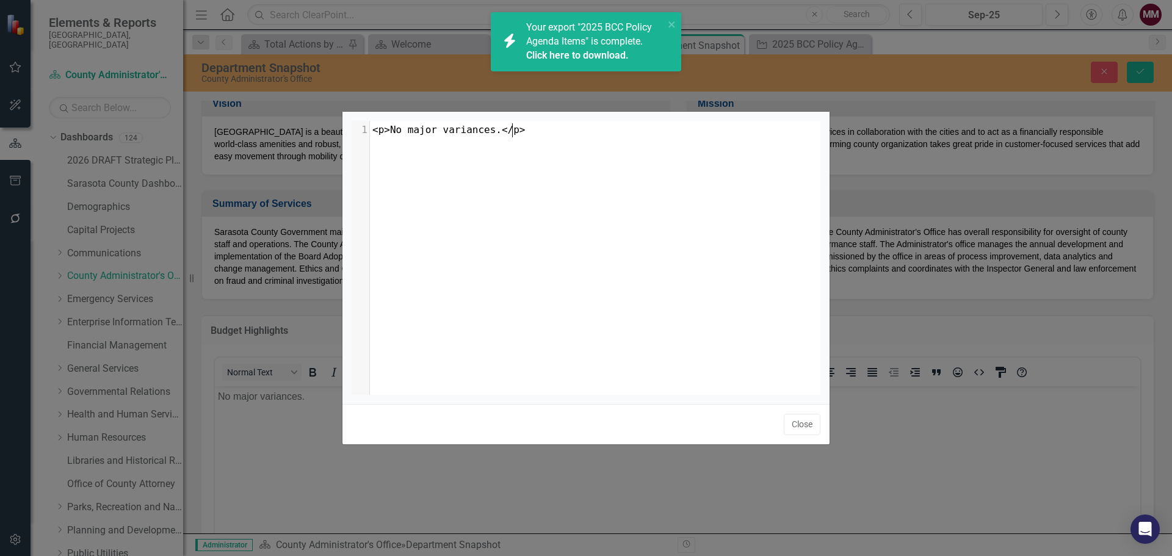
scroll to position [5, 0]
click at [798, 424] on button "Close" at bounding box center [802, 424] width 37 height 21
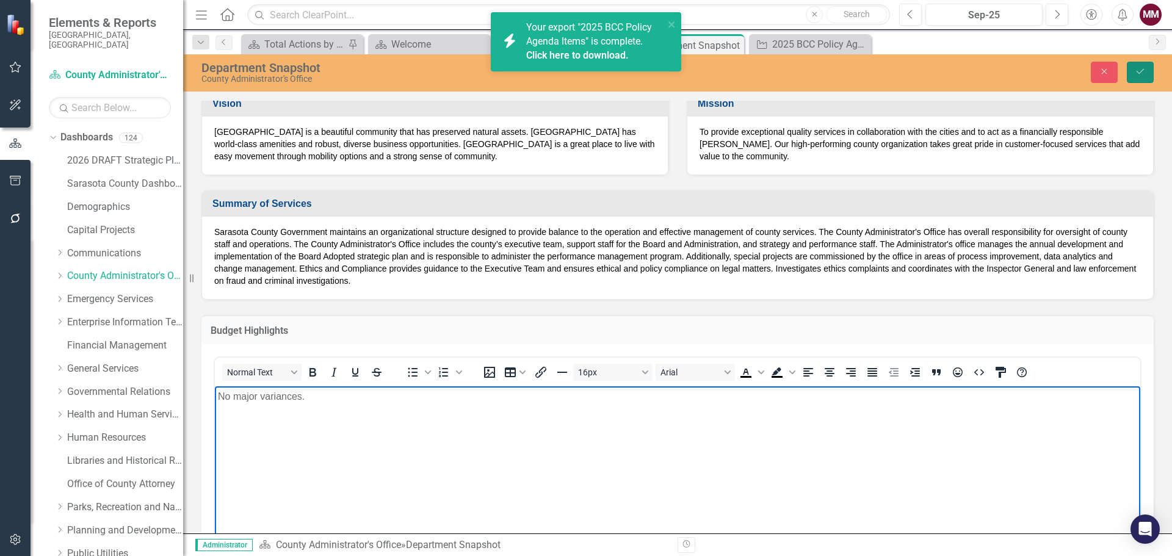
click at [1149, 67] on button "Save" at bounding box center [1140, 72] width 27 height 21
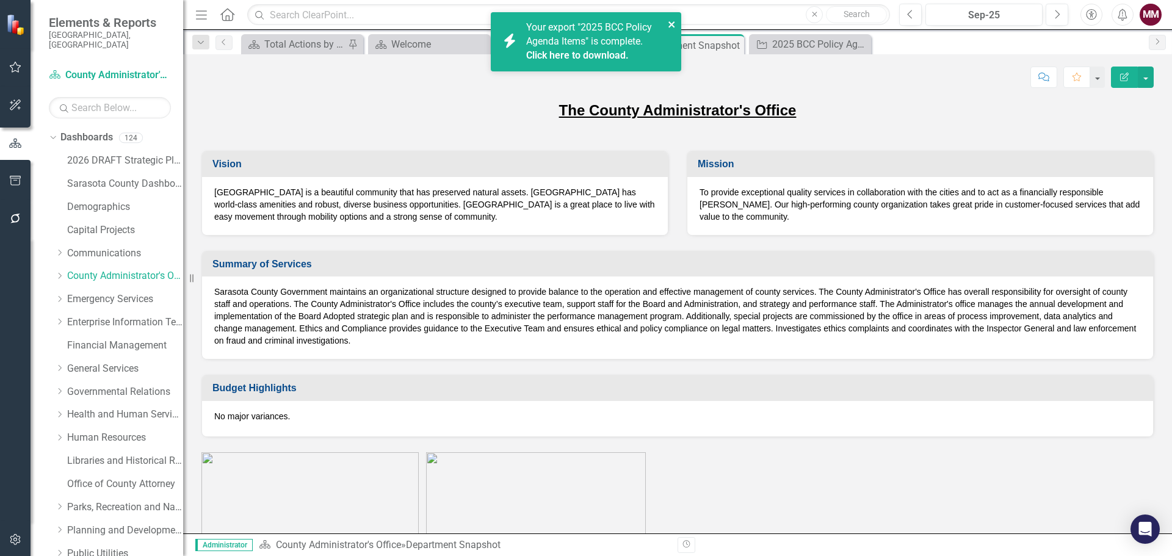
click at [674, 24] on icon "close" at bounding box center [672, 25] width 9 height 10
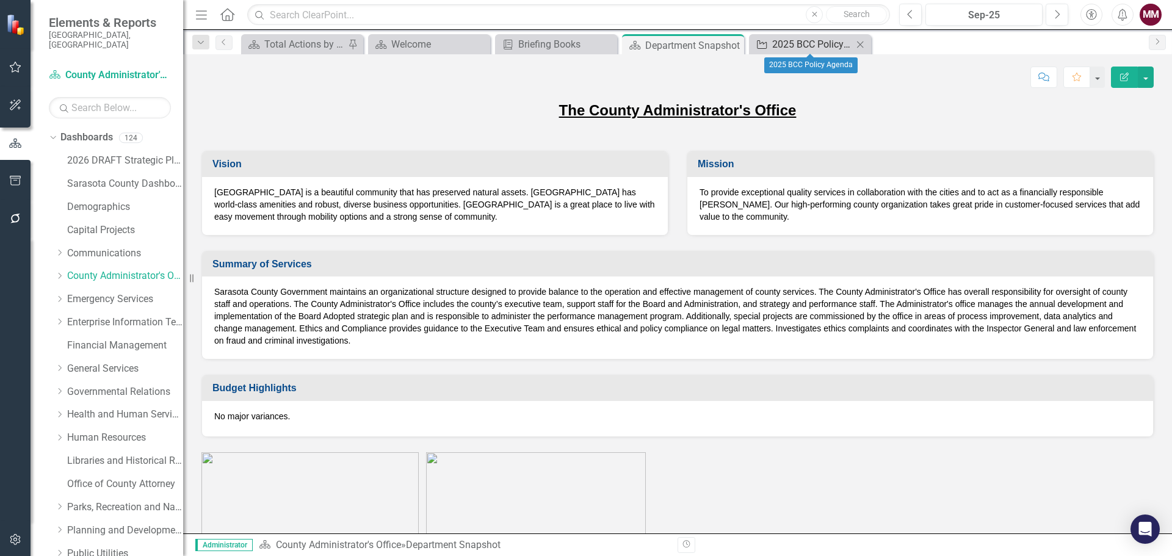
click at [789, 51] on div "2025 BCC Policy Agenda" at bounding box center [812, 44] width 81 height 15
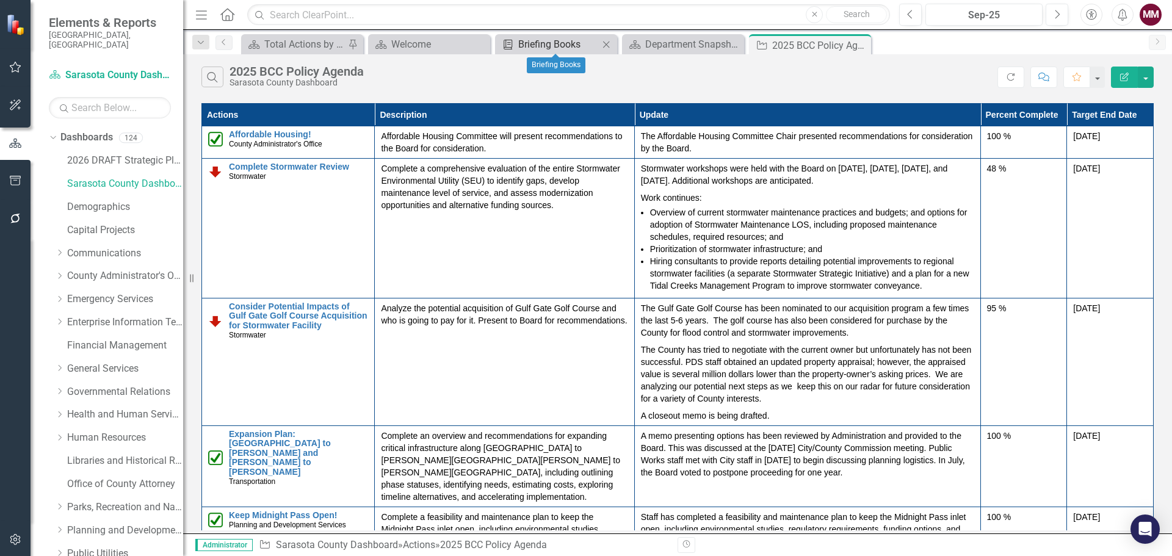
click at [547, 41] on div "Briefing Books" at bounding box center [558, 44] width 81 height 15
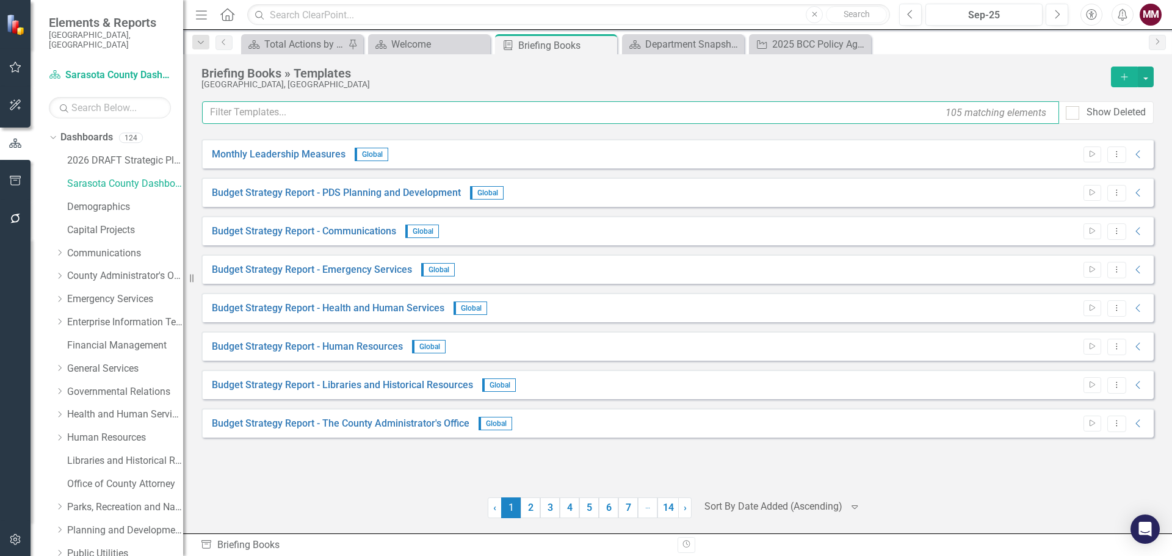
click at [380, 115] on input "text" at bounding box center [630, 112] width 857 height 23
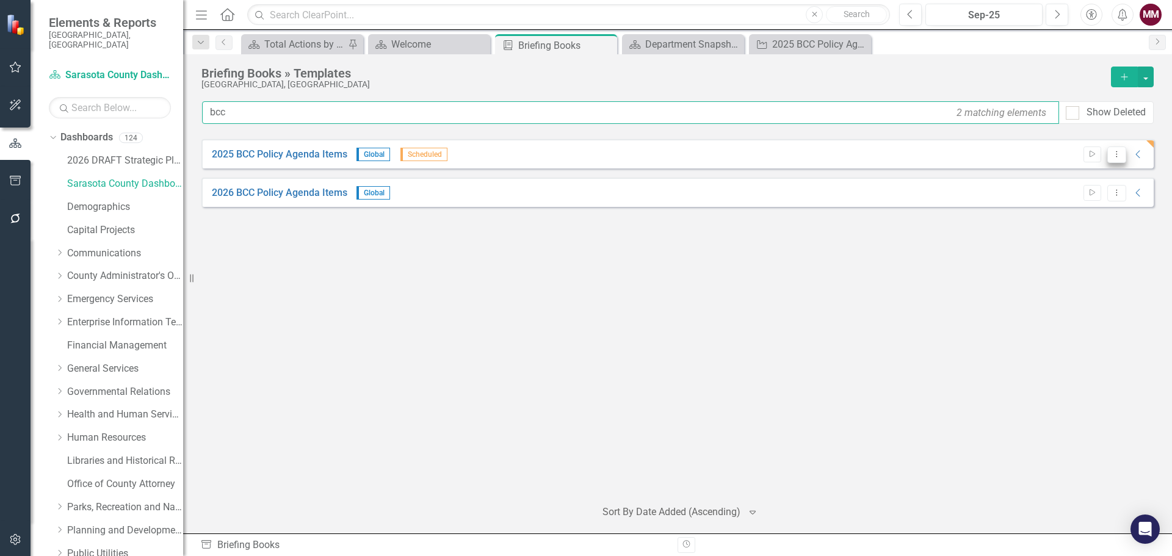
type input "bcc"
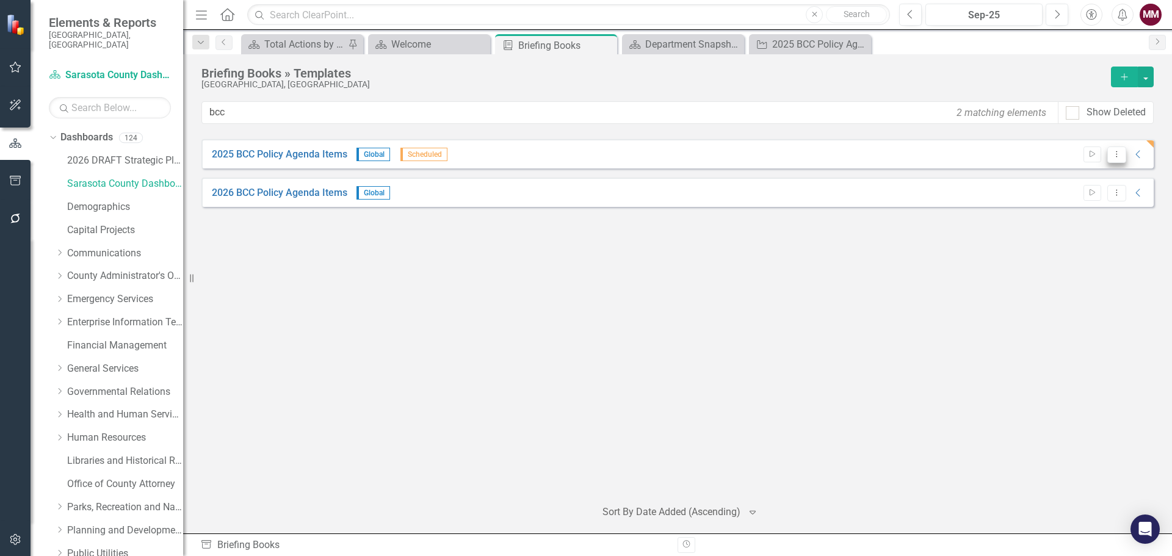
click at [1110, 151] on button "Dropdown Menu" at bounding box center [1116, 154] width 19 height 16
click at [1077, 214] on link "Edit Edit Template" at bounding box center [1069, 220] width 113 height 23
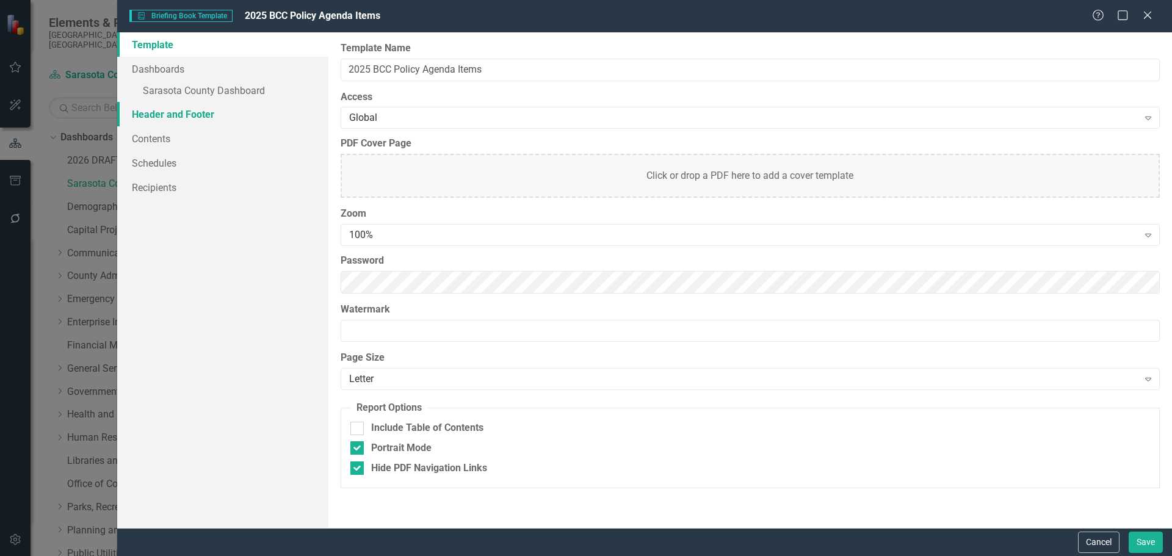
click at [165, 108] on link "Header and Footer" at bounding box center [222, 114] width 211 height 24
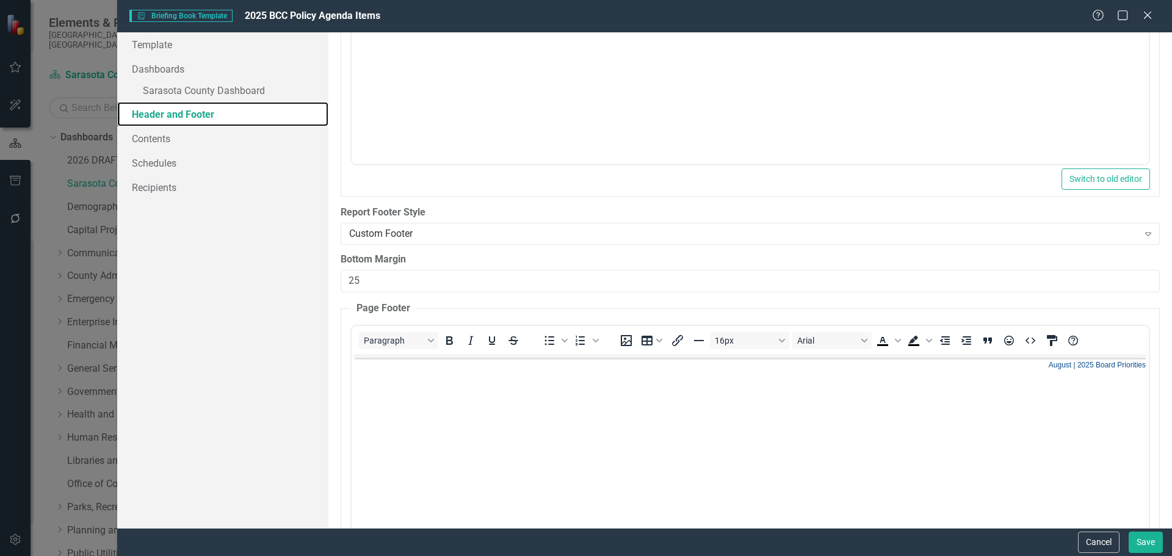
scroll to position [244, 0]
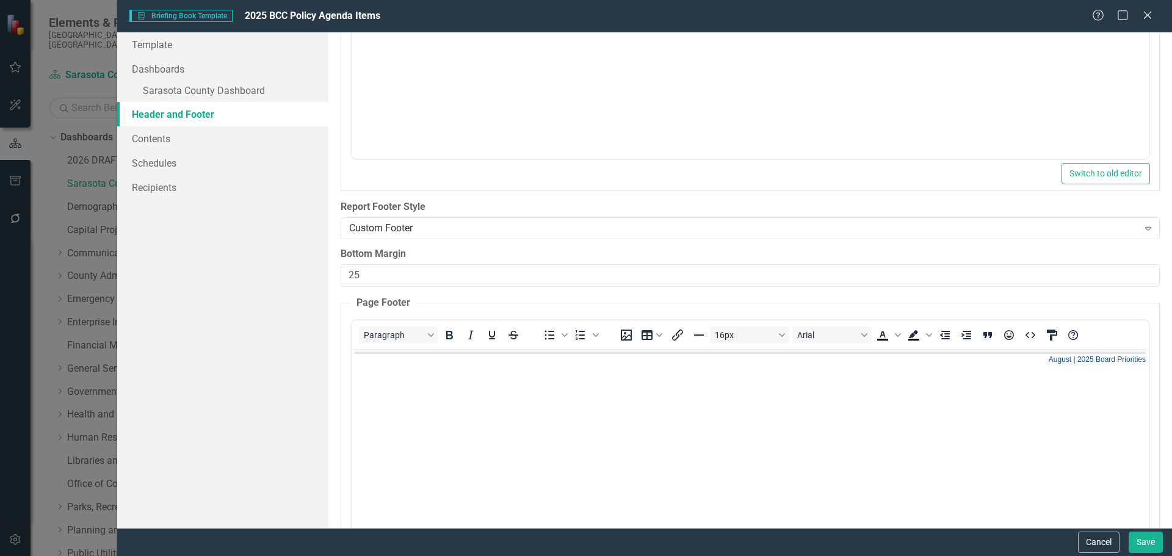
click at [1048, 363] on span "August | 2025 Board Priorities" at bounding box center [1096, 358] width 97 height 11
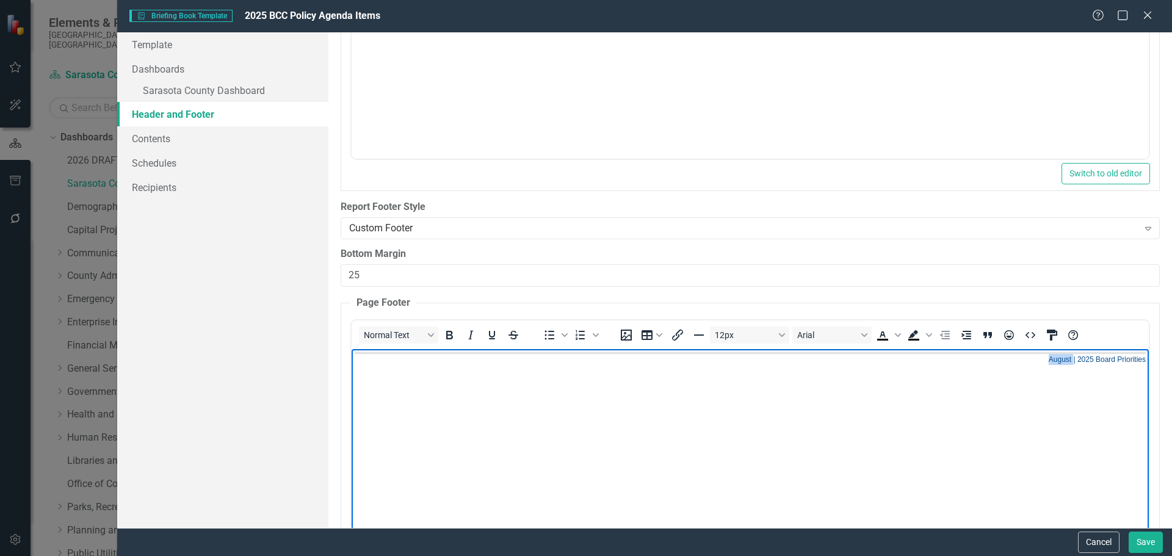
click at [1048, 363] on span "August | 2025 Board Priorities" at bounding box center [1096, 358] width 97 height 11
click at [1144, 538] on button "Save" at bounding box center [1146, 542] width 34 height 21
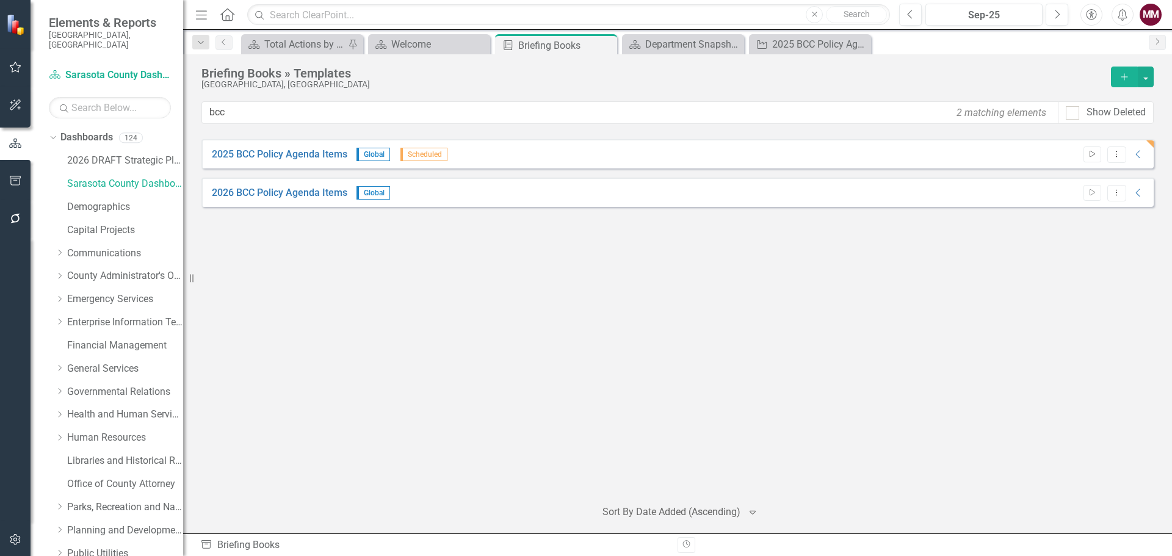
click at [1088, 154] on icon "Start" at bounding box center [1092, 154] width 9 height 7
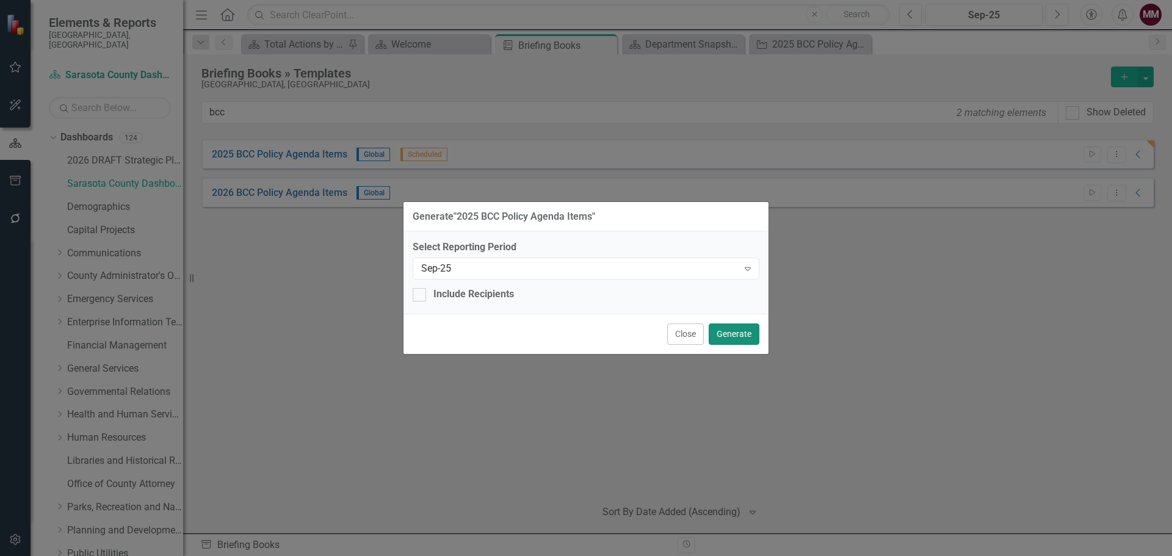
click at [728, 332] on button "Generate" at bounding box center [734, 334] width 51 height 21
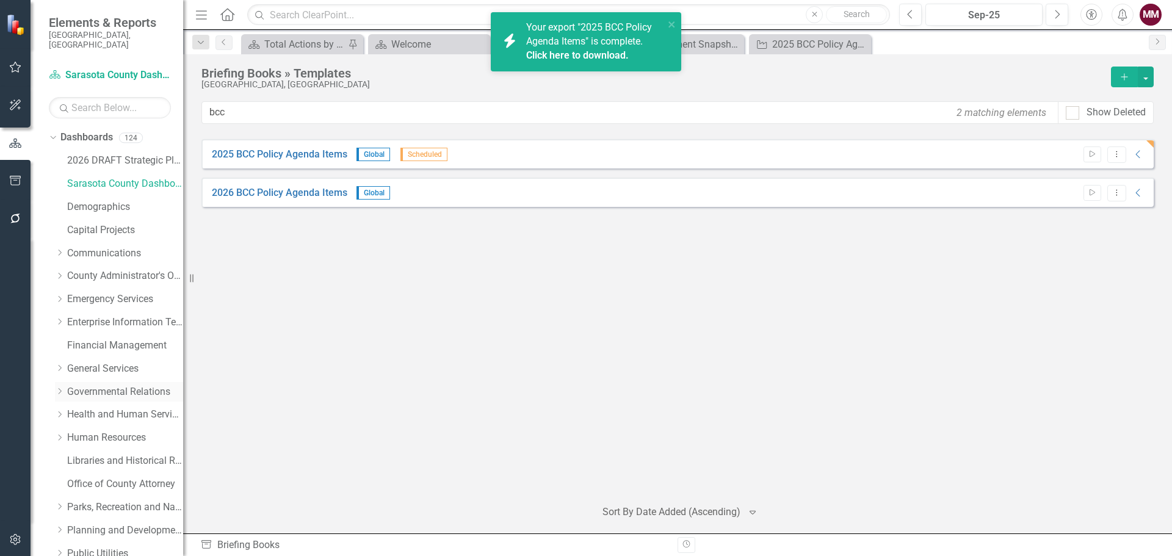
drag, startPoint x: 89, startPoint y: 380, endPoint x: 106, endPoint y: 385, distance: 17.2
click at [89, 385] on link "Governmental Relations" at bounding box center [125, 392] width 116 height 14
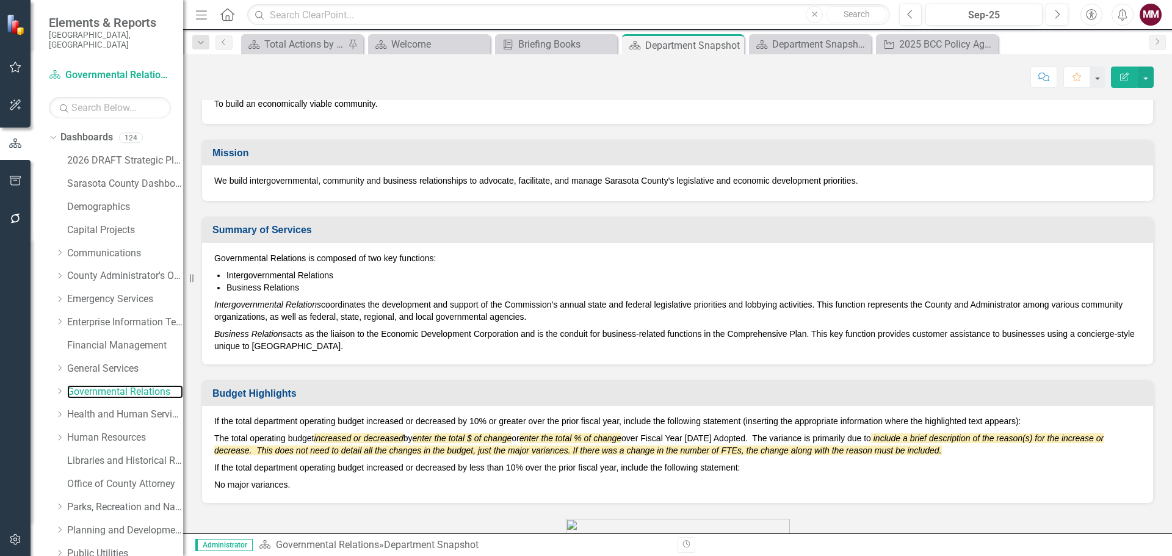
scroll to position [183, 0]
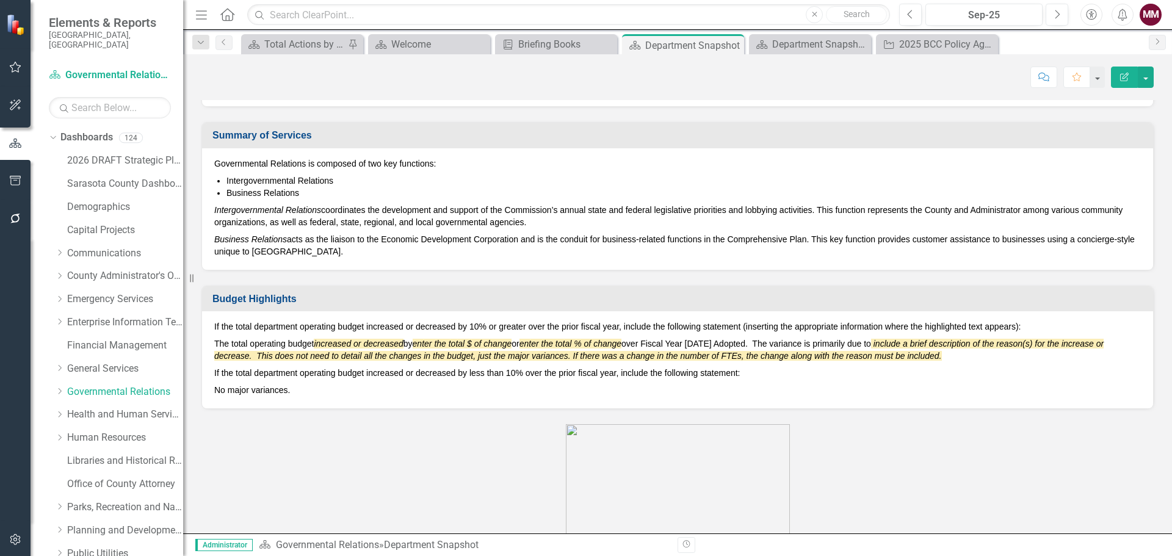
click at [392, 399] on div "If the total department operating budget increased or decreased by 10% or great…" at bounding box center [677, 359] width 951 height 97
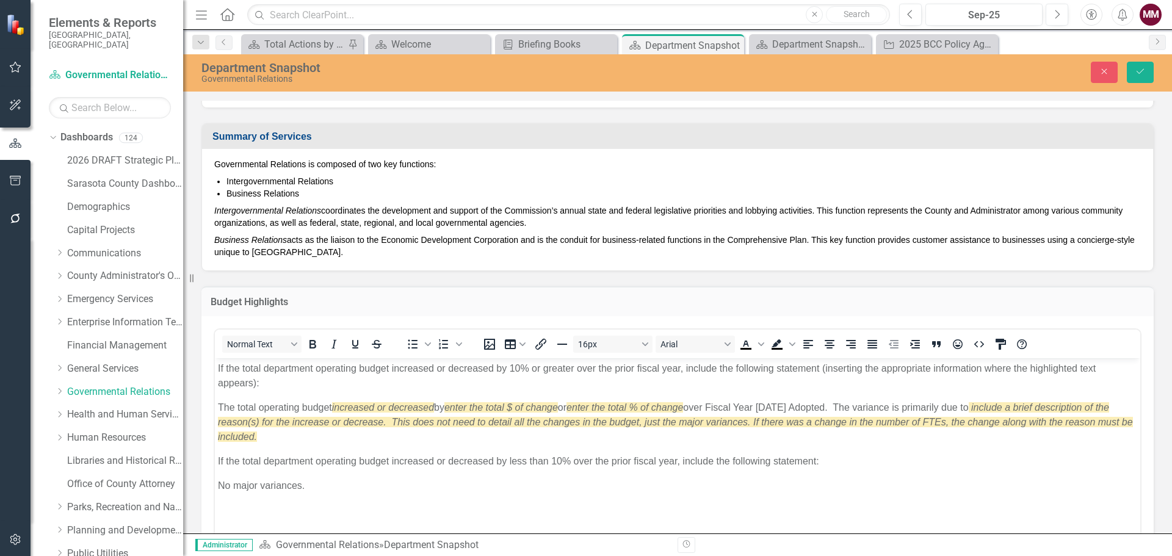
scroll to position [0, 0]
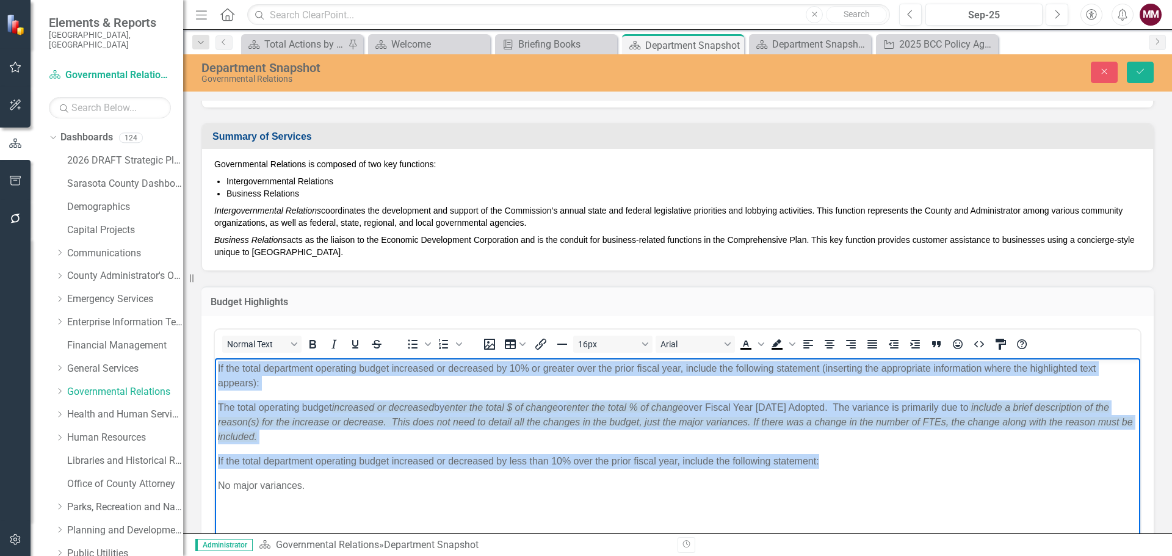
drag, startPoint x: 880, startPoint y: 467, endPoint x: 213, endPoint y: 374, distance: 673.6
click at [215, 374] on html "If the total department operating budget increased or decreased by 10% or great…" at bounding box center [677, 449] width 925 height 183
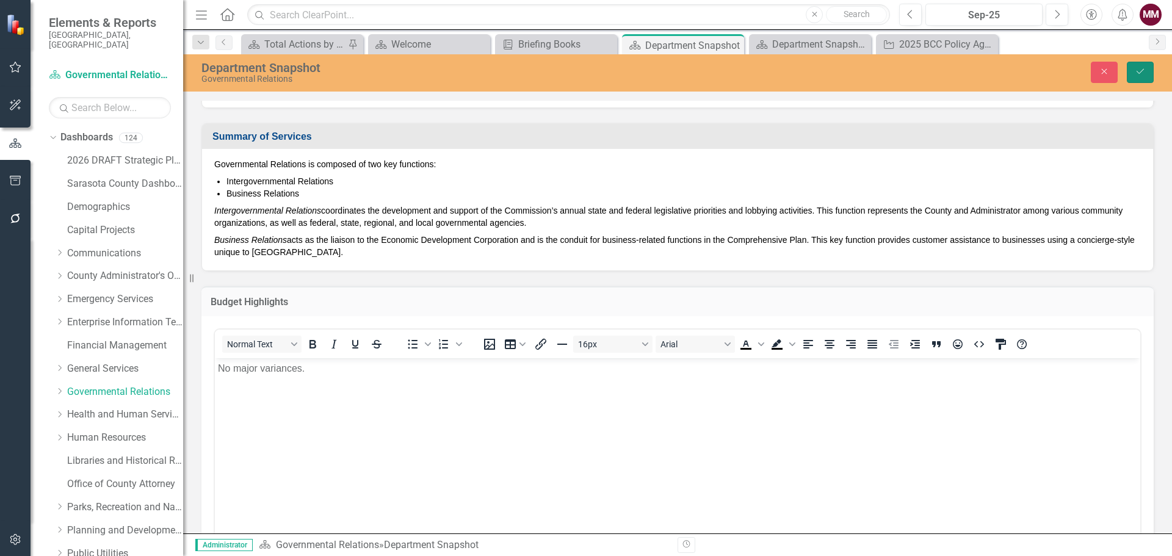
click at [1134, 81] on button "Save" at bounding box center [1140, 72] width 27 height 21
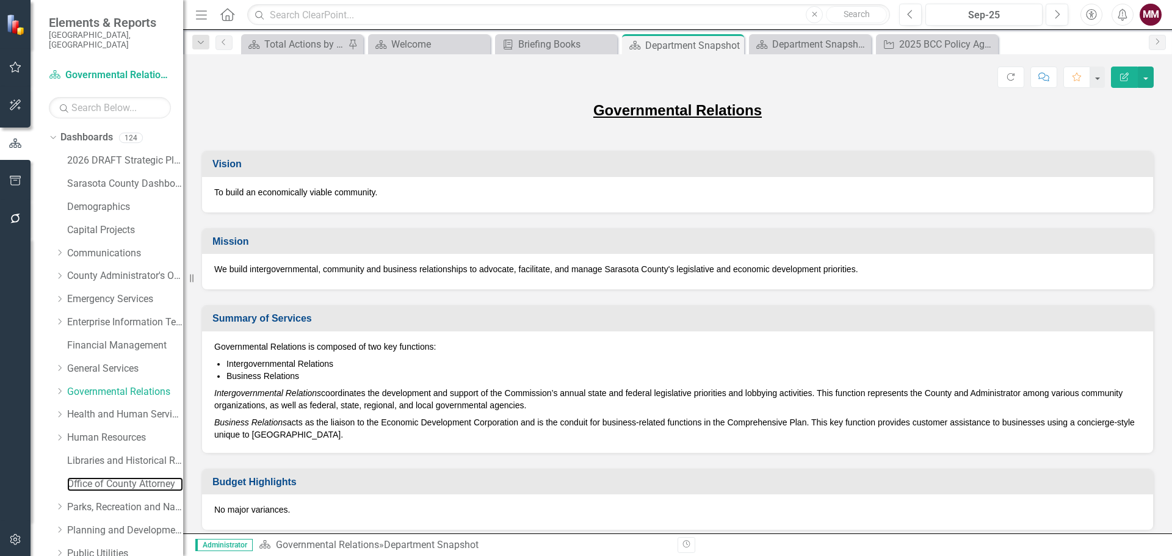
drag, startPoint x: 119, startPoint y: 471, endPoint x: 220, endPoint y: 439, distance: 105.6
click at [119, 477] on link "Office of County Attorney" at bounding box center [125, 484] width 116 height 14
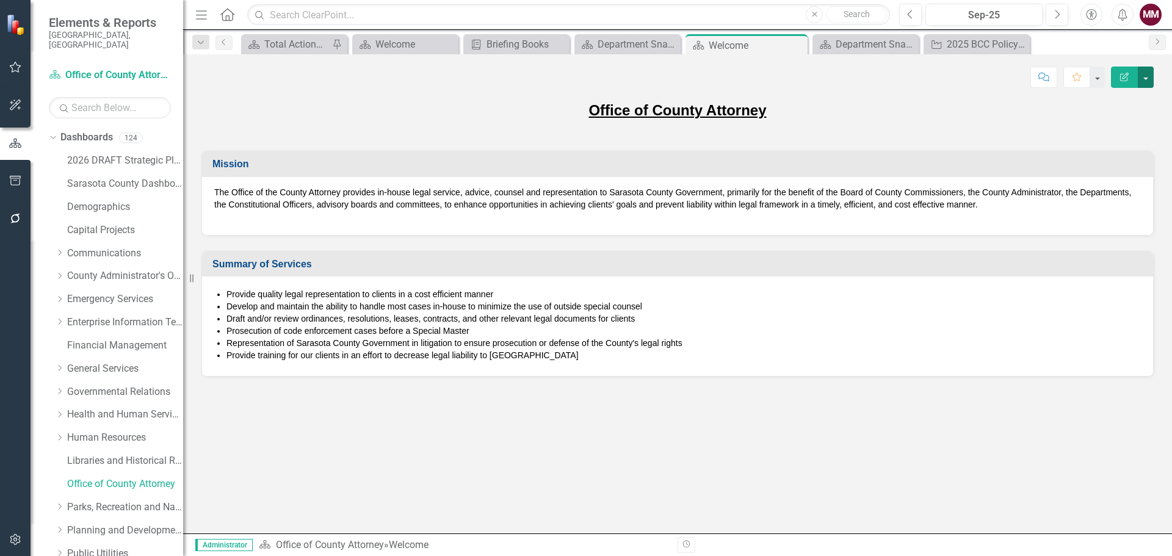
click at [1149, 81] on button "button" at bounding box center [1146, 77] width 16 height 21
click at [1110, 125] on link "Edit Report Edit Layout" at bounding box center [1103, 122] width 99 height 23
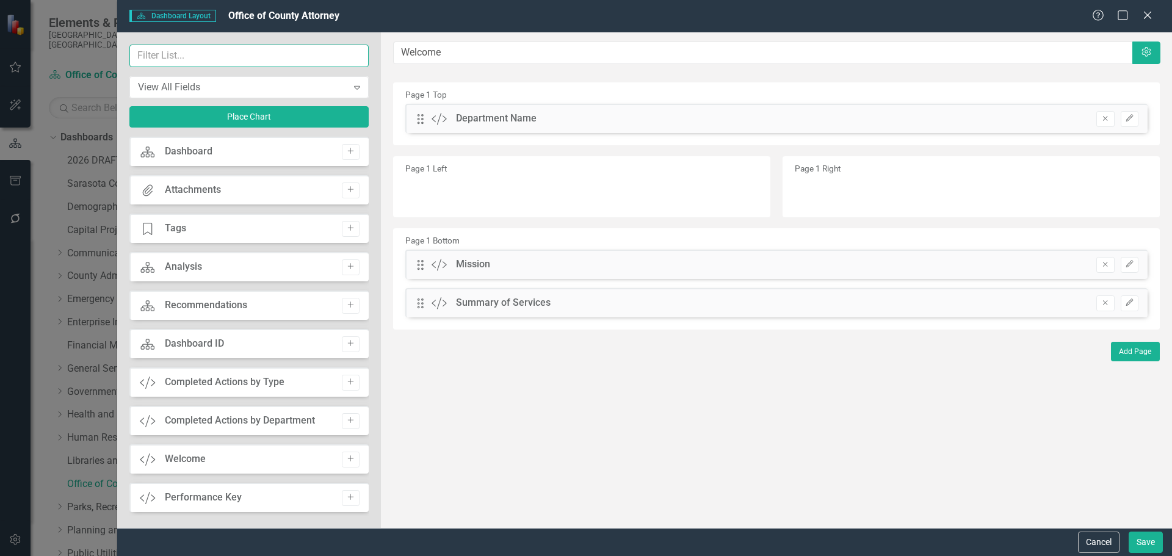
click at [158, 56] on input "text" at bounding box center [248, 56] width 239 height 23
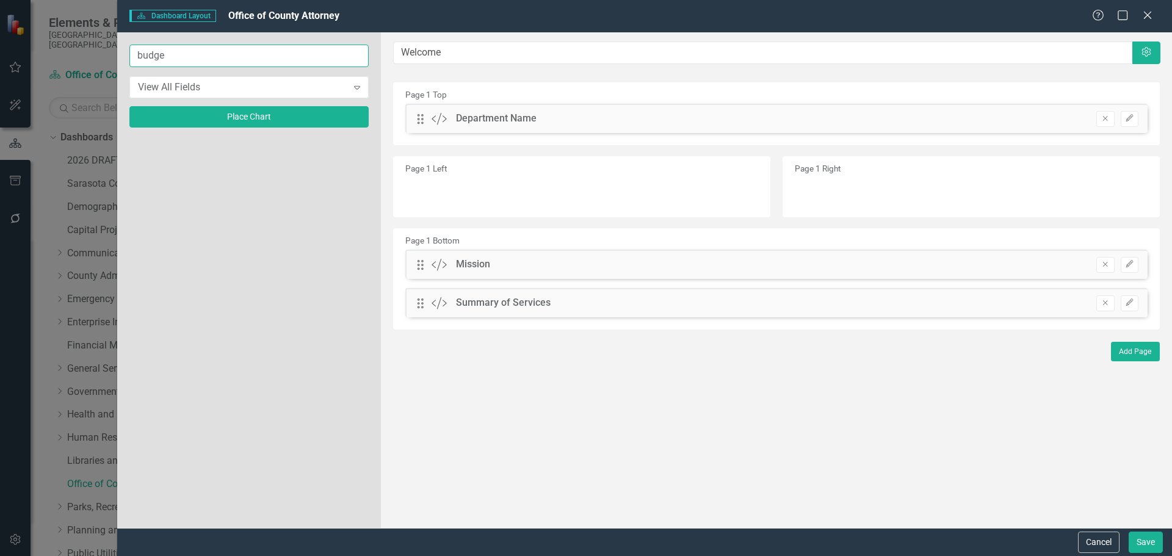
type input "budget"
drag, startPoint x: 182, startPoint y: 54, endPoint x: 74, endPoint y: 45, distance: 107.8
click at [74, 45] on div "Dashboard Dashboard Layout Office of County Attorney Help Maximize Close budget…" at bounding box center [586, 278] width 1172 height 556
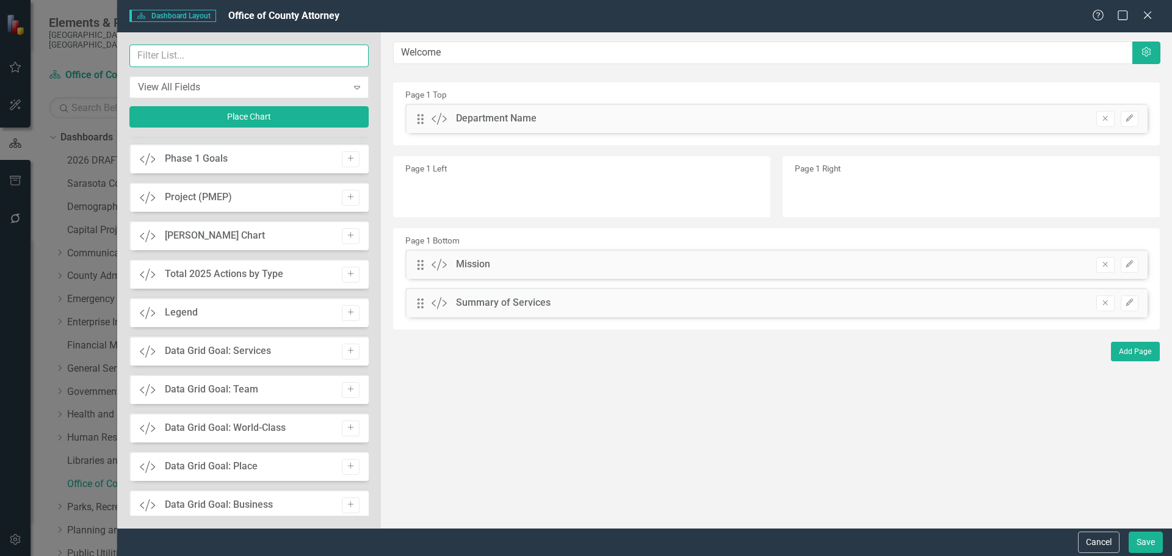
scroll to position [890, 0]
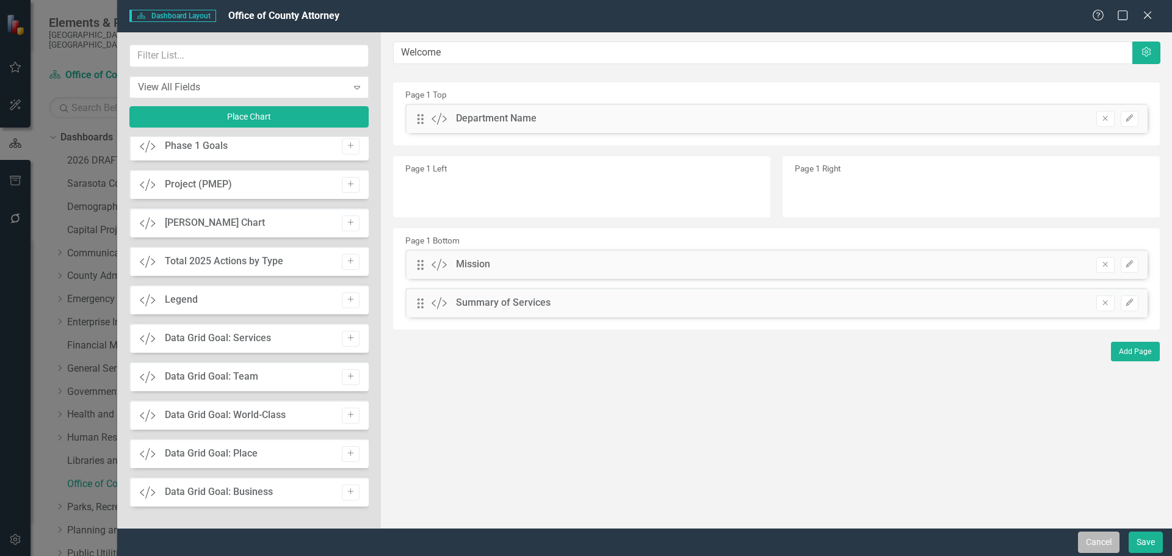
click at [1100, 549] on button "Cancel" at bounding box center [1099, 542] width 42 height 21
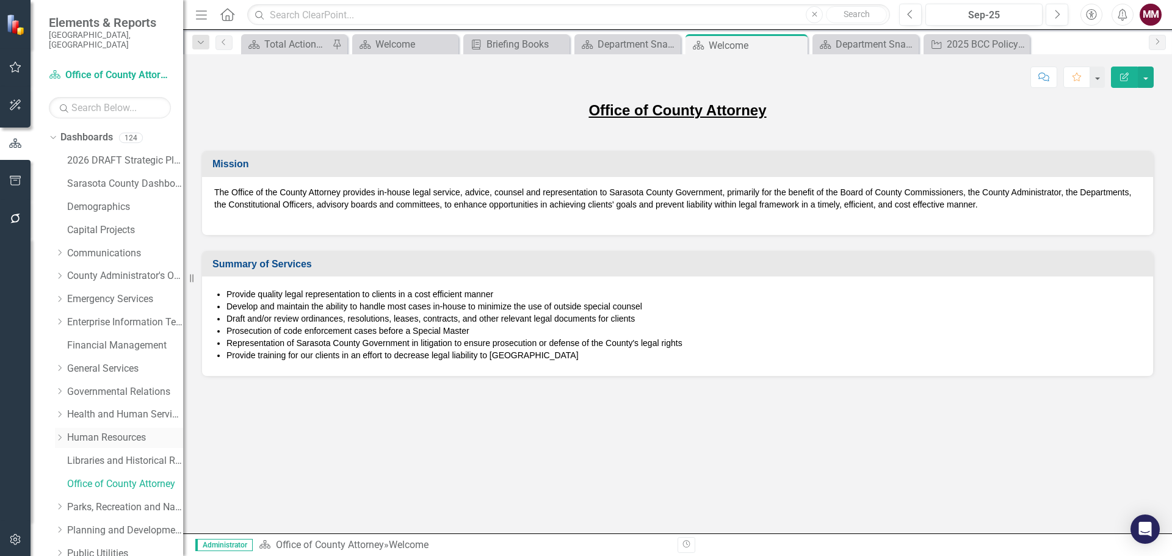
click at [110, 433] on link "Human Resources" at bounding box center [125, 438] width 116 height 14
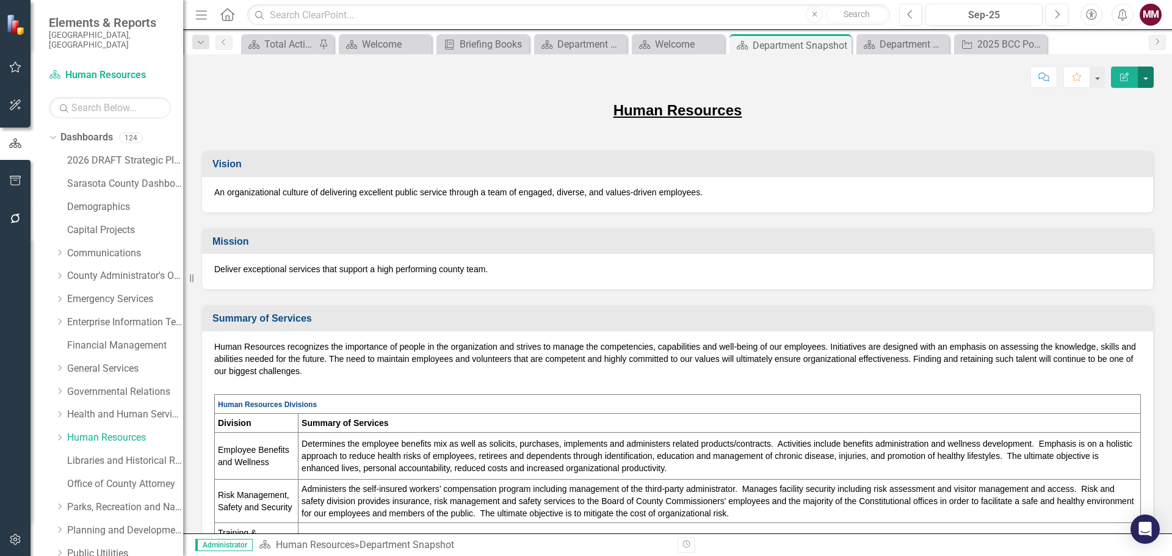
click at [1152, 78] on button "button" at bounding box center [1146, 77] width 16 height 21
click at [1100, 119] on link "Edit Report Edit Layout" at bounding box center [1103, 122] width 99 height 23
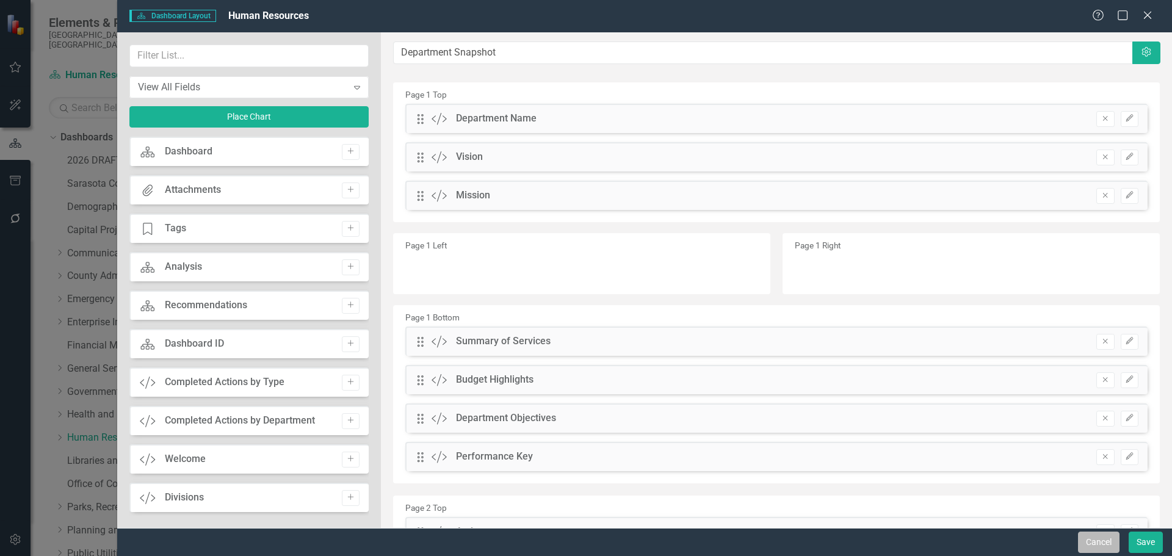
click at [1101, 542] on button "Cancel" at bounding box center [1099, 542] width 42 height 21
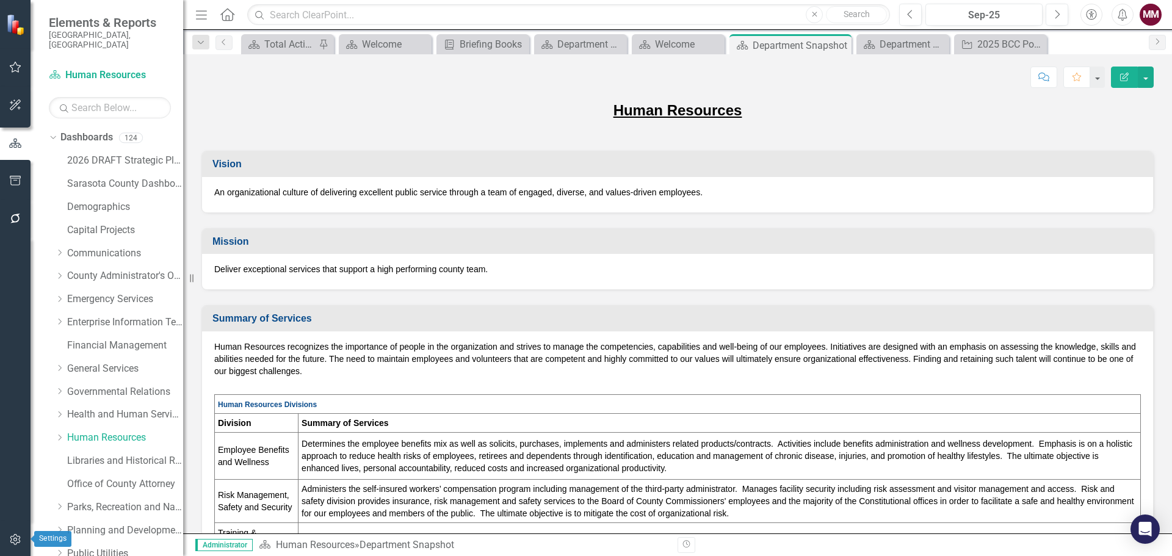
click at [15, 539] on icon "button" at bounding box center [15, 540] width 13 height 10
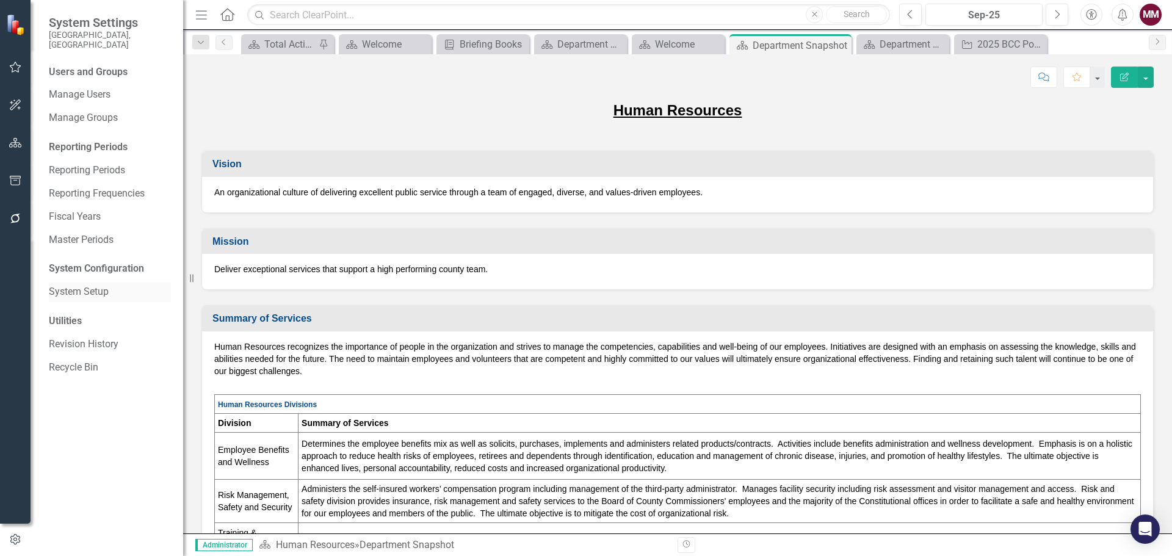
click at [65, 285] on link "System Setup" at bounding box center [110, 292] width 122 height 14
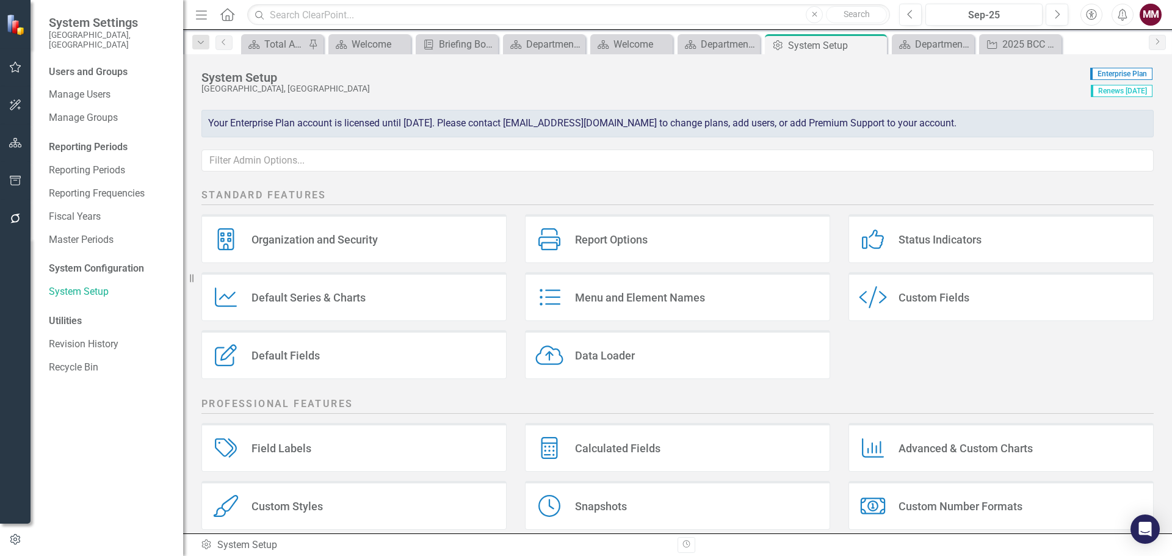
click at [891, 303] on div "Custom Style Custom Fields" at bounding box center [1000, 296] width 305 height 49
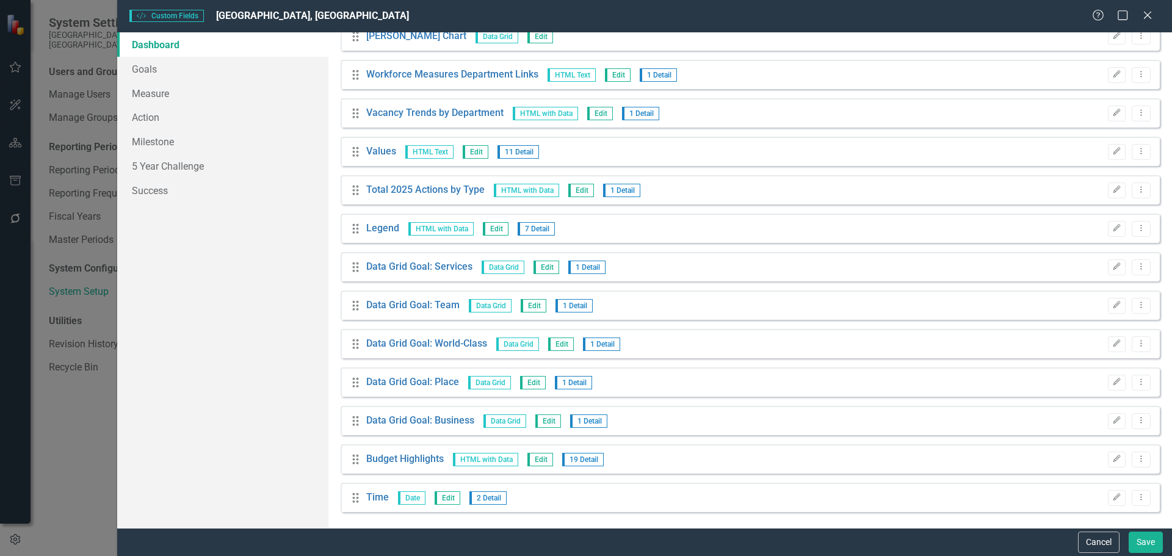
scroll to position [1785, 0]
click at [1136, 456] on icon "Dropdown Menu" at bounding box center [1141, 456] width 10 height 8
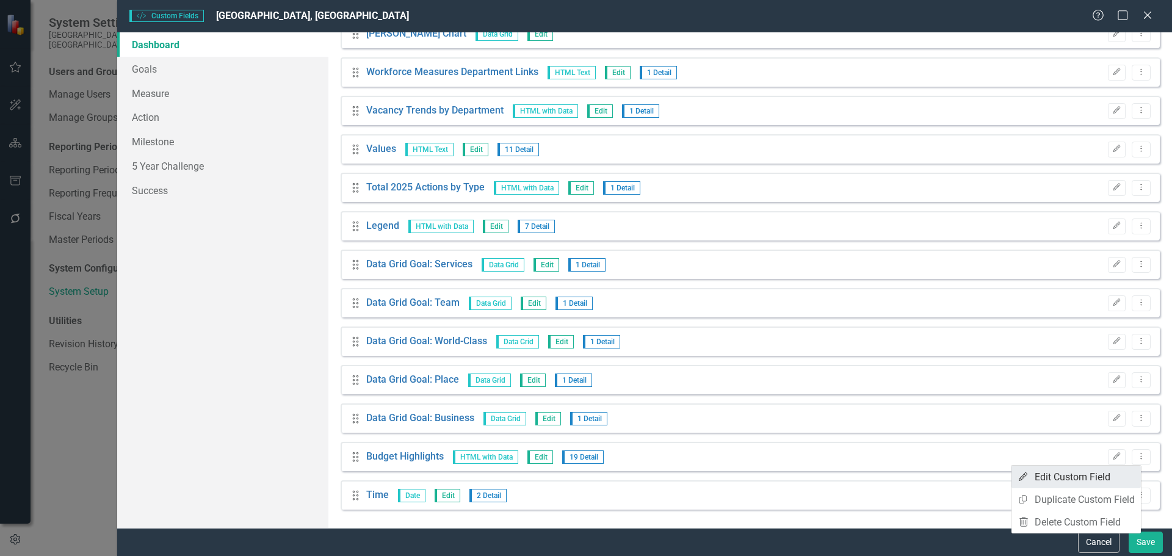
click at [1097, 474] on link "Edit Edit Custom Field" at bounding box center [1075, 477] width 129 height 23
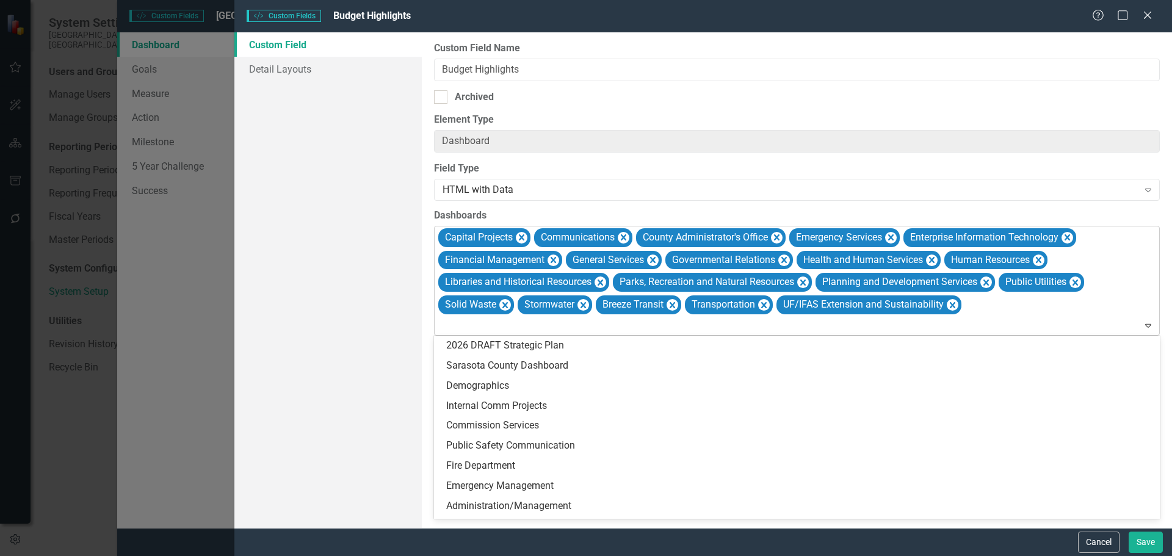
click at [977, 311] on div "Capital Projects Communications County Administrator's Office Emergency Service…" at bounding box center [797, 280] width 723 height 109
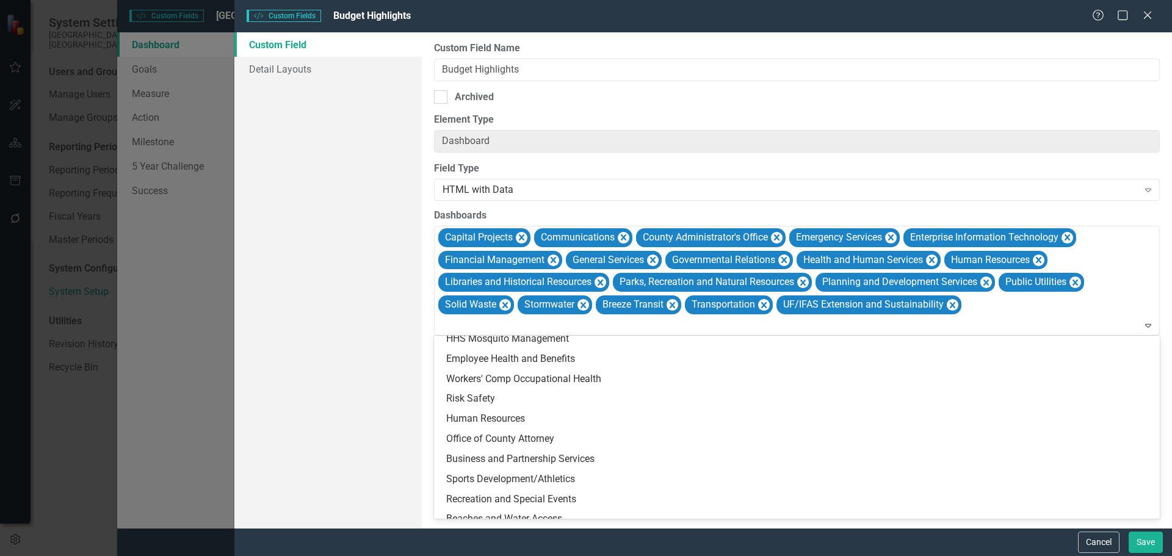
scroll to position [427, 0]
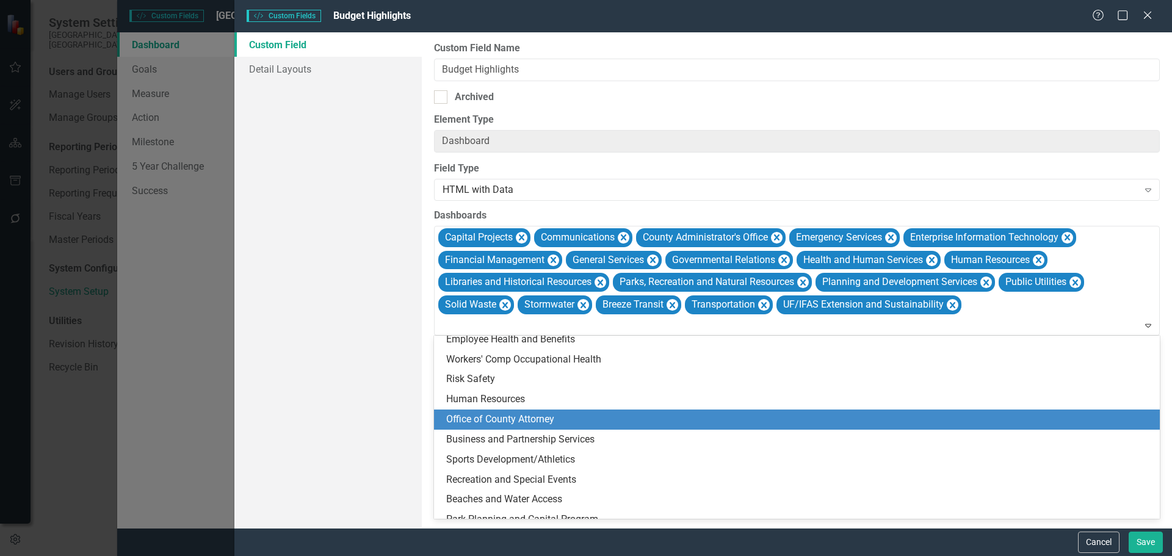
click at [559, 416] on div "Office of County Attorney" at bounding box center [799, 420] width 706 height 14
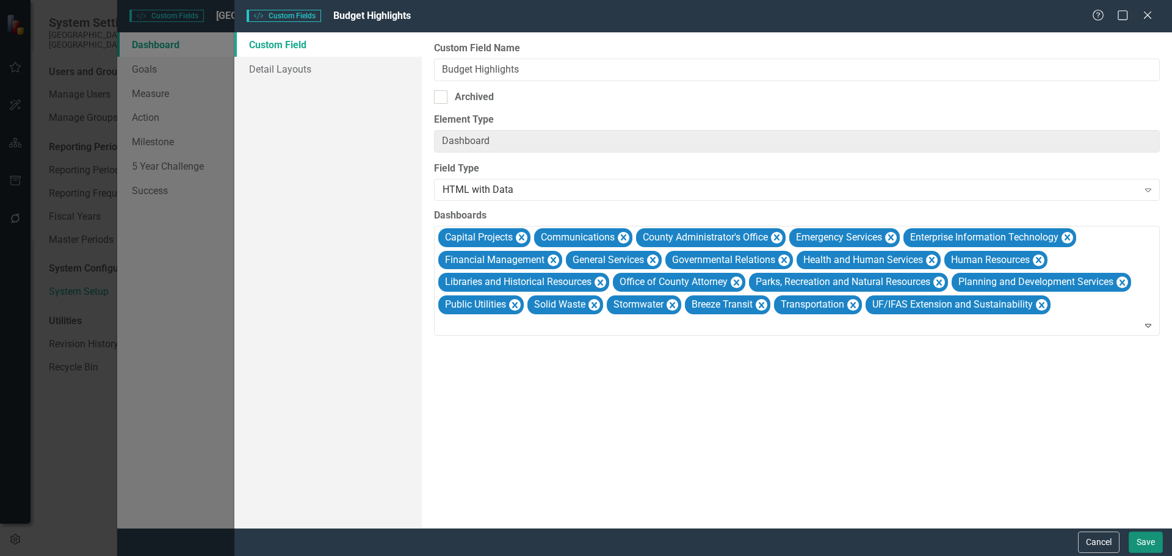
click at [1138, 543] on button "Save" at bounding box center [1146, 542] width 34 height 21
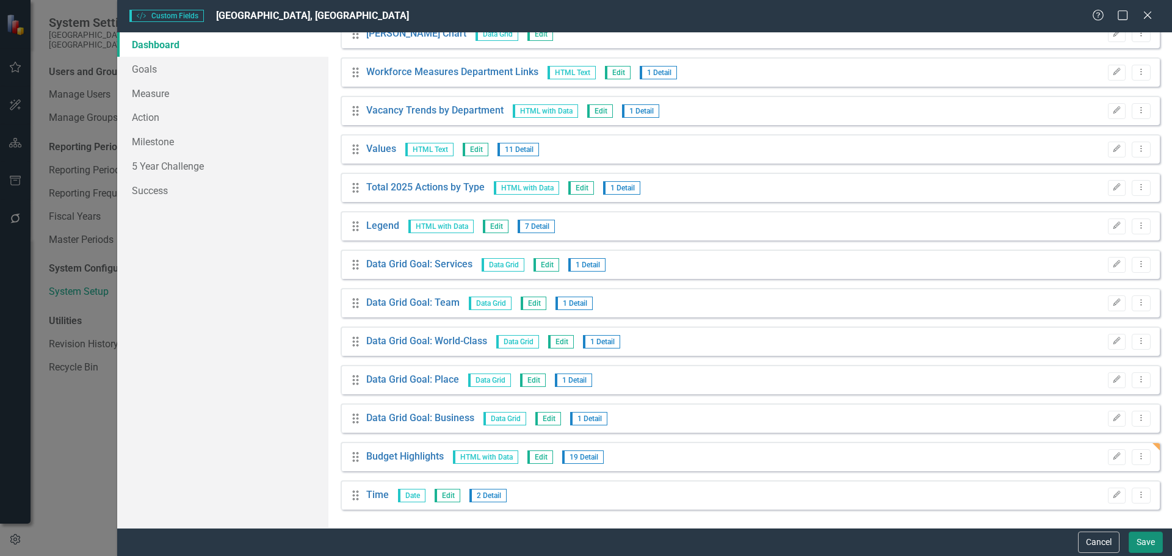
click at [1146, 543] on button "Save" at bounding box center [1146, 542] width 34 height 21
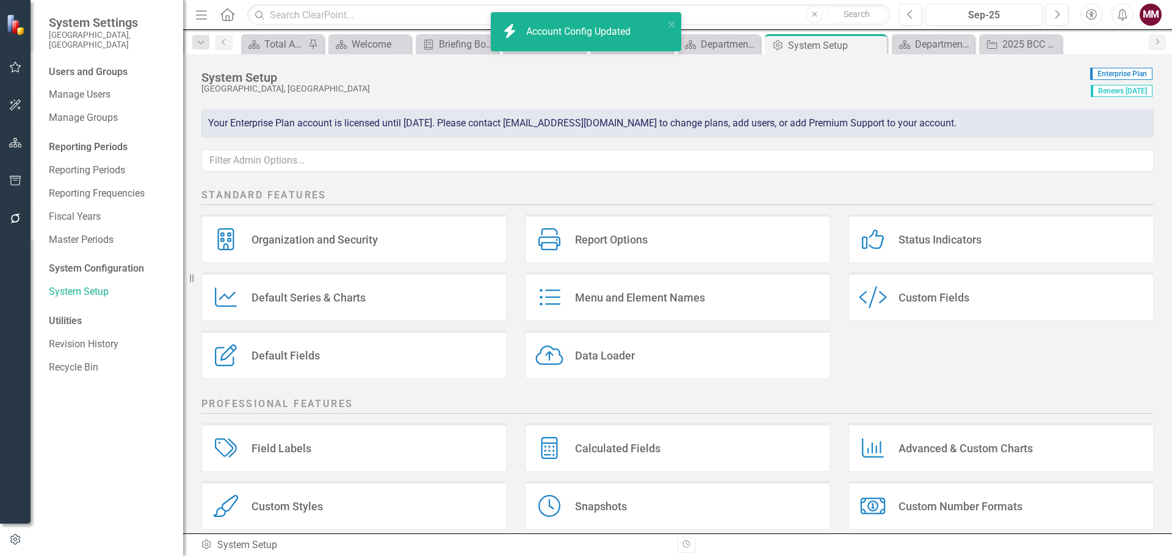
click at [667, 24] on div "icon.bolt Account Config Updated" at bounding box center [582, 32] width 172 height 28
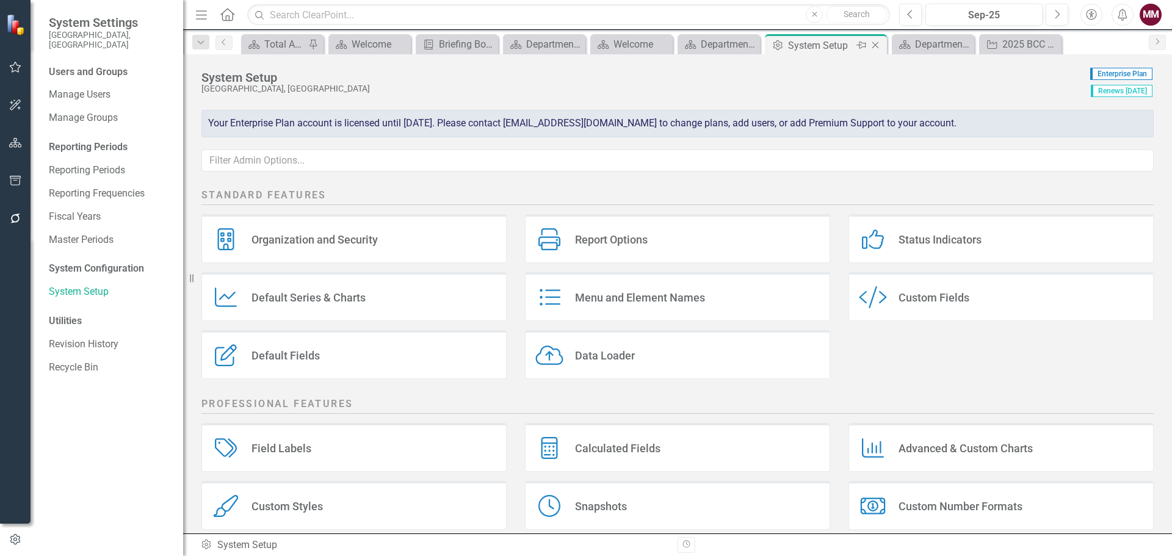
click at [877, 44] on icon "Close" at bounding box center [875, 45] width 12 height 10
